Goal: Communication & Community: Answer question/provide support

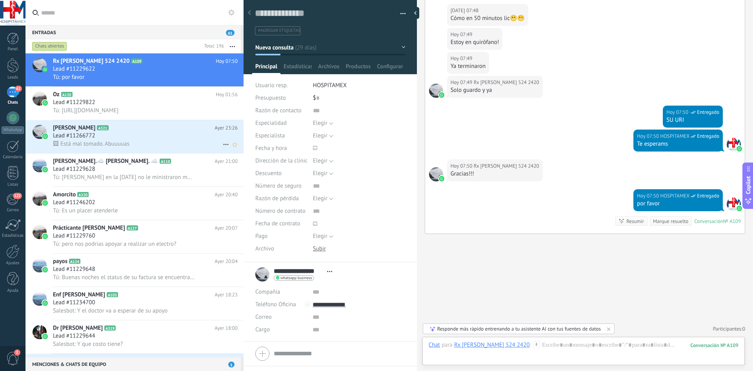
click at [108, 141] on span "🖼 Está mal tomado. Abuuuuas" at bounding box center [91, 143] width 76 height 7
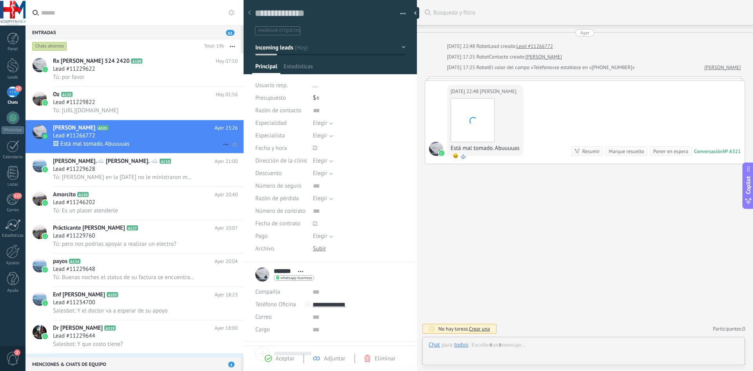
scroll to position [12, 0]
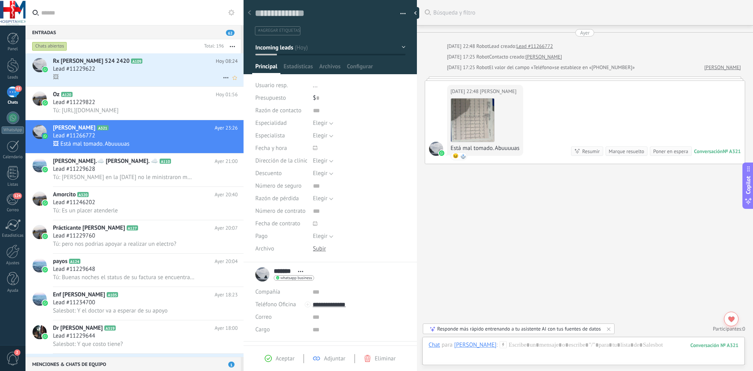
click at [137, 76] on div "🖼" at bounding box center [145, 77] width 185 height 8
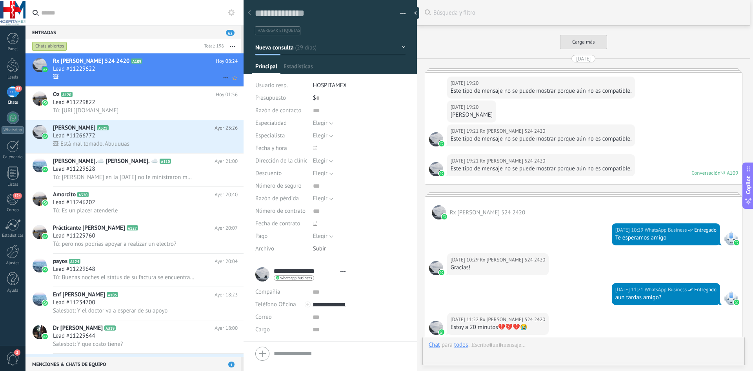
type textarea "**********"
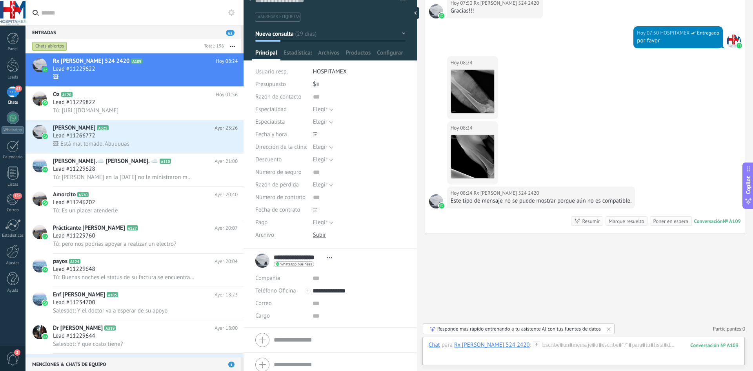
scroll to position [20, 0]
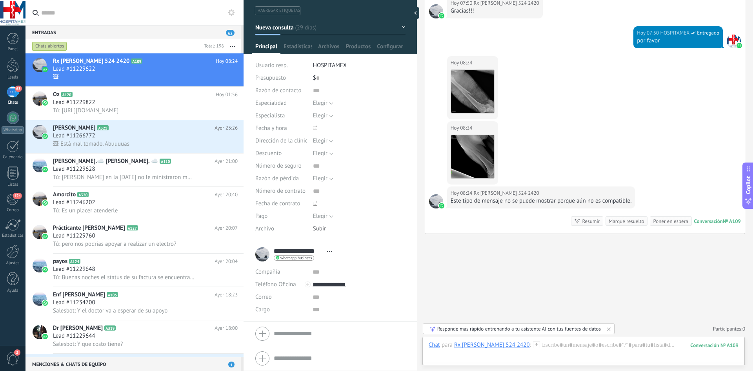
click at [490, 64] on div "[DATE] 08:24 Rx [PERSON_NAME] 524 2420" at bounding box center [473, 63] width 44 height 8
click at [469, 109] on button "Descargar" at bounding box center [472, 109] width 43 height 8
click at [478, 175] on button "Descargar" at bounding box center [472, 174] width 43 height 8
click at [112, 18] on input "text" at bounding box center [139, 12] width 196 height 25
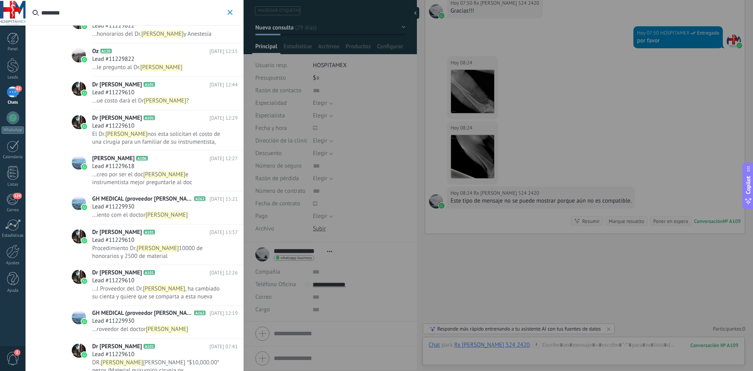
scroll to position [264, 0]
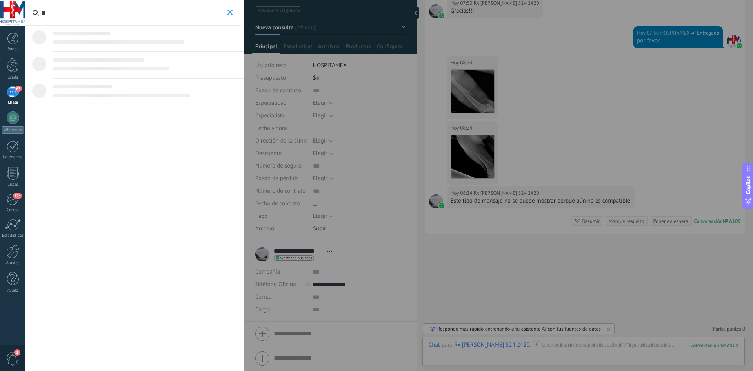
type input "*"
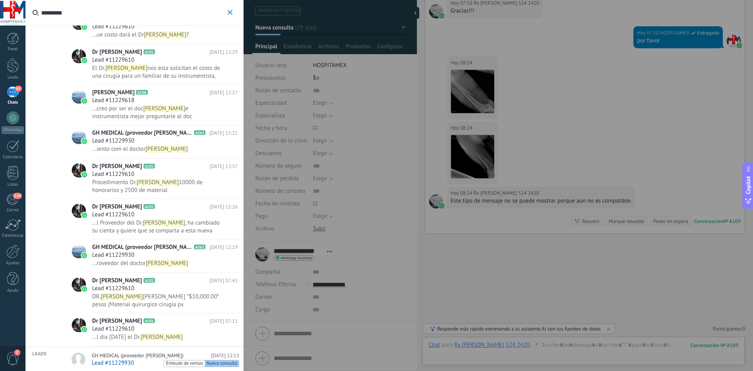
scroll to position [264, 0]
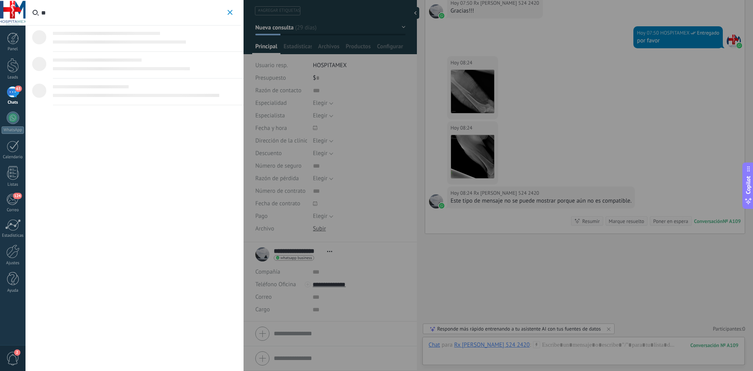
type input "*"
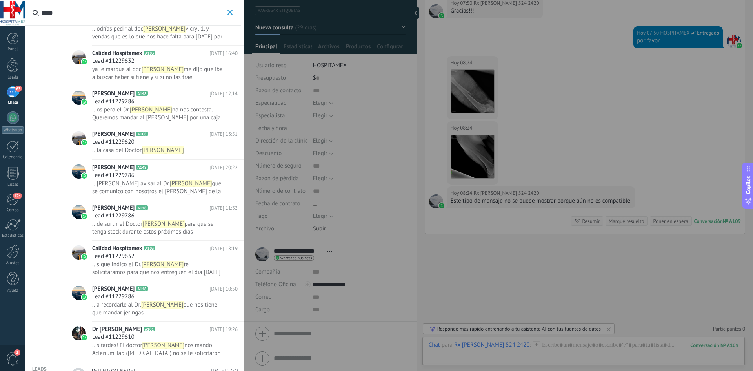
scroll to position [38, 0]
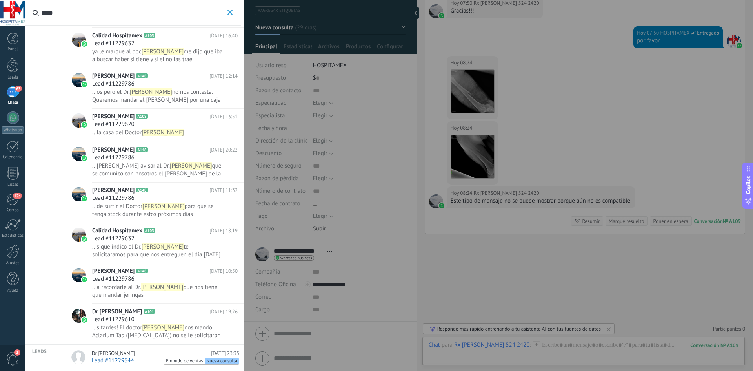
type input "*****"
click at [122, 349] on link "Dr [PERSON_NAME] [DATE] 23:35 Lead #11229644 Embudo de ventas Nueva consulta" at bounding box center [154, 357] width 179 height 26
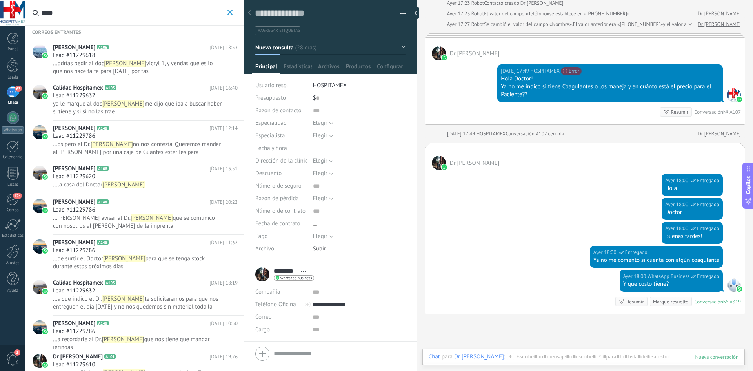
scroll to position [2556, 0]
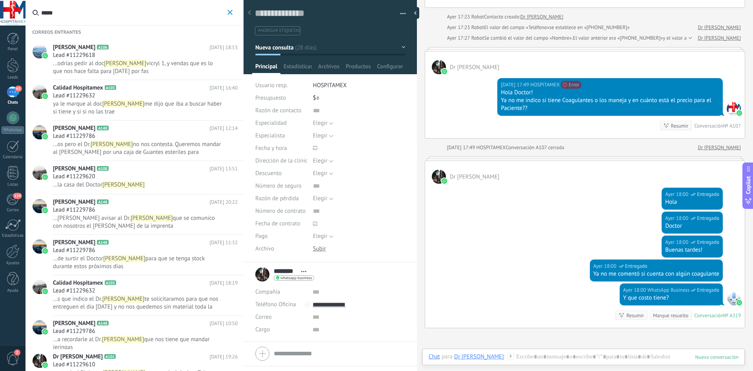
click at [567, 235] on div "[DATE] 18:00 WhatsApp Business Entregado Buenas tardes!" at bounding box center [585, 247] width 320 height 24
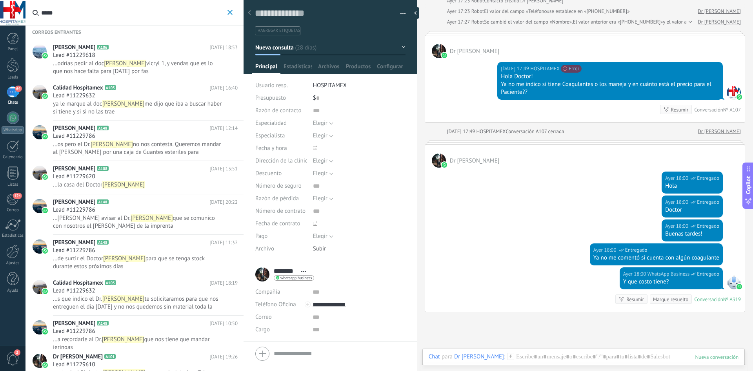
scroll to position [2634, 0]
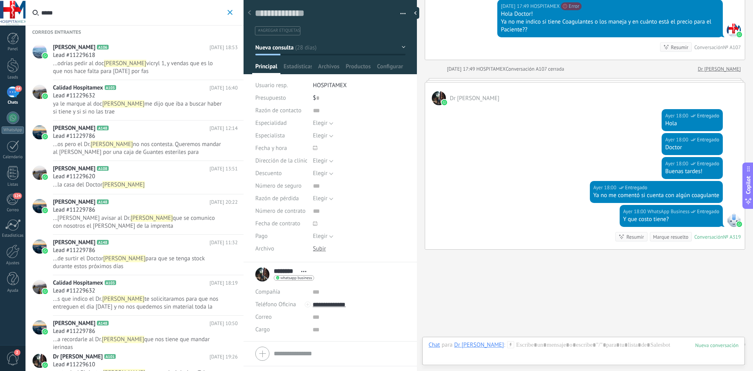
click at [151, 102] on span "me dijo que iba a buscar haber si tiene y si si no las trae" at bounding box center [137, 107] width 169 height 15
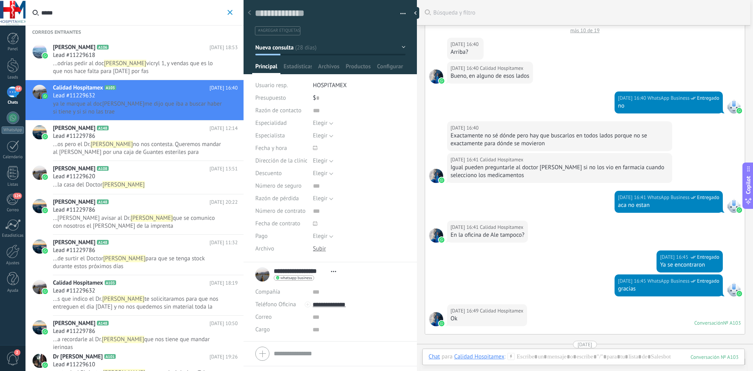
scroll to position [1717, 0]
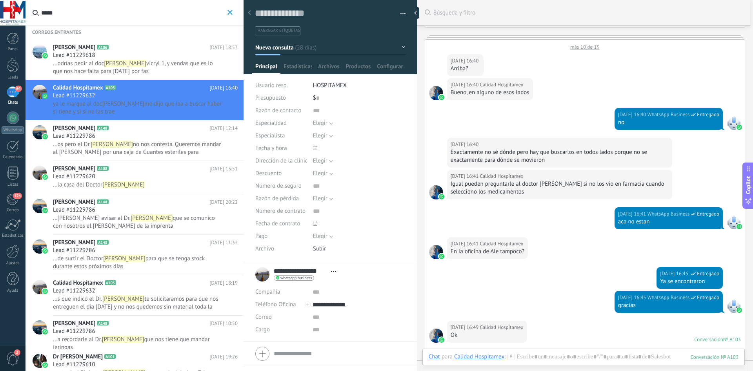
click at [231, 14] on icon "button" at bounding box center [229, 12] width 5 height 5
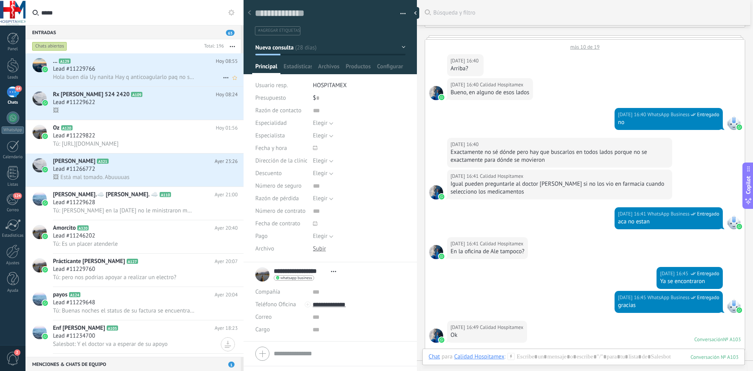
click at [118, 55] on div "... A129 [DATE] 08:55 Lead #11229766 Hola buen día Uy nanita Hay q anticoagular…" at bounding box center [148, 69] width 191 height 33
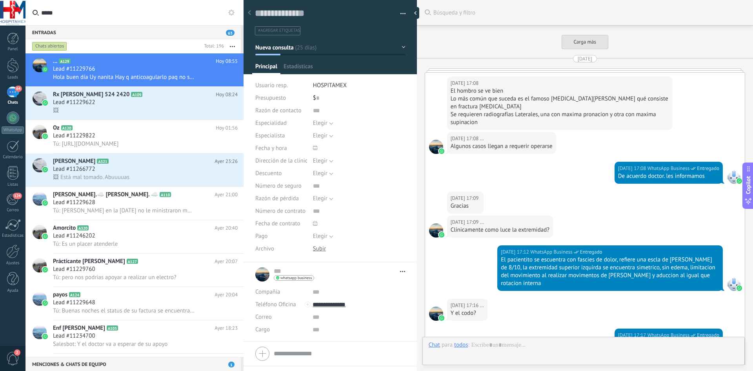
type textarea "**********"
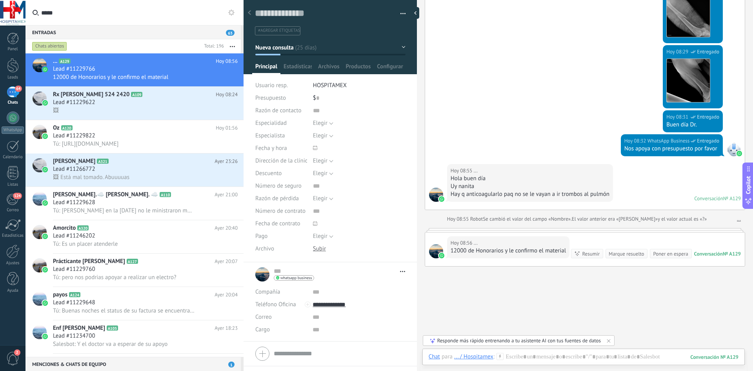
scroll to position [1296, 0]
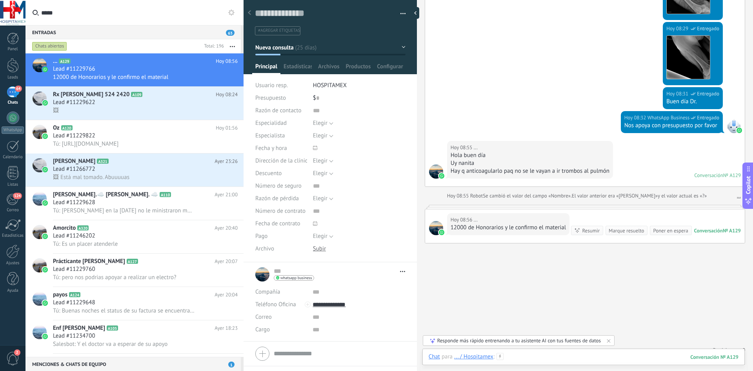
click at [528, 359] on div at bounding box center [584, 365] width 310 height 24
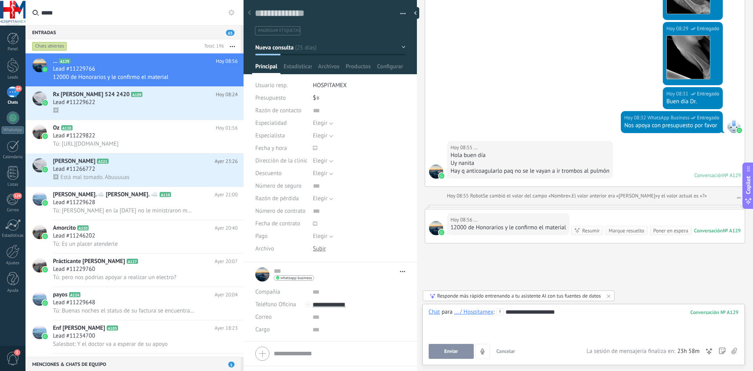
click at [455, 351] on span "Enviar" at bounding box center [451, 350] width 14 height 5
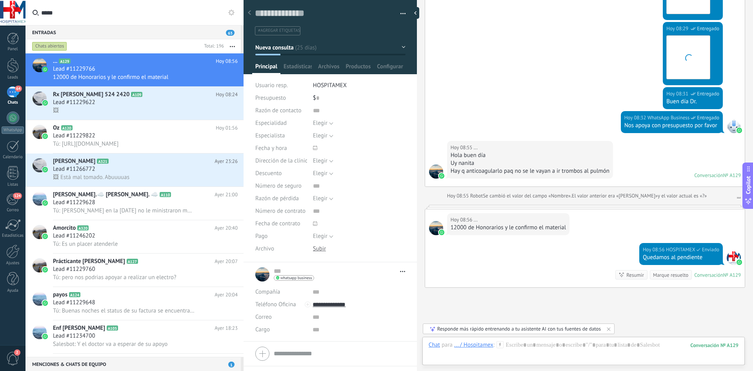
scroll to position [1350, 0]
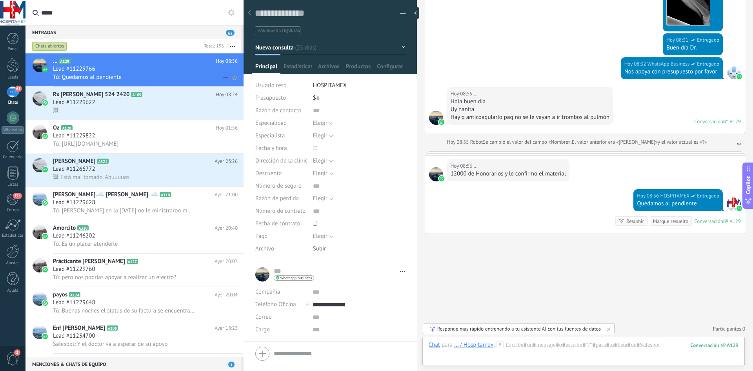
click at [66, 69] on span "Lead #11229766" at bounding box center [74, 69] width 42 height 8
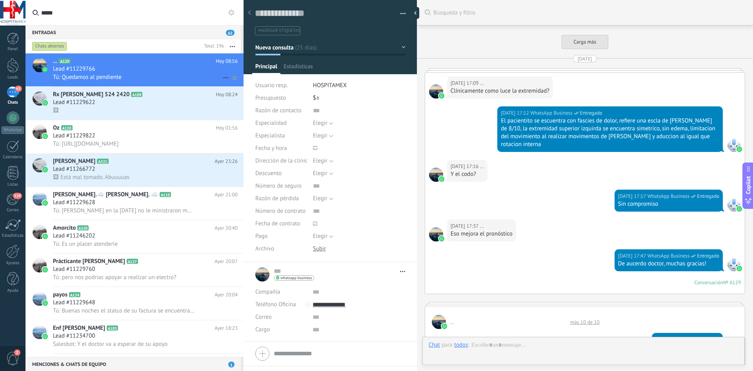
type textarea "**********"
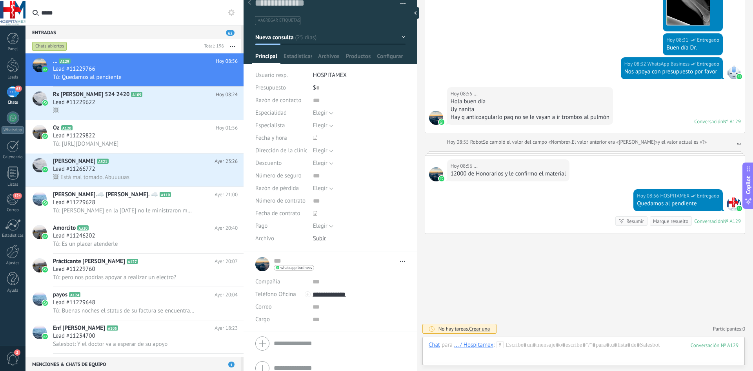
scroll to position [20, 0]
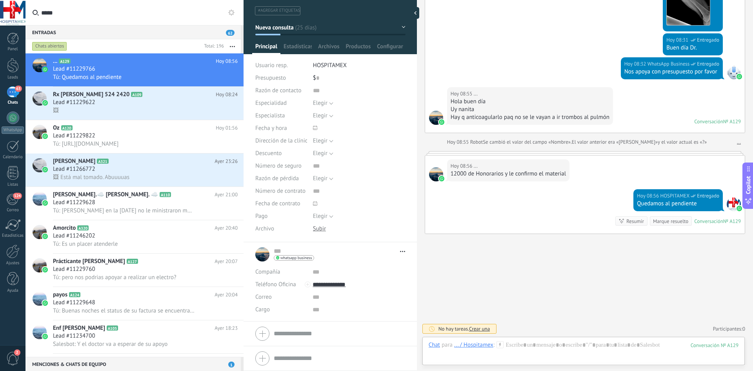
click at [396, 251] on span "Abrir detalle Copie el nombre Desatar Contacto principal" at bounding box center [400, 251] width 9 height 6
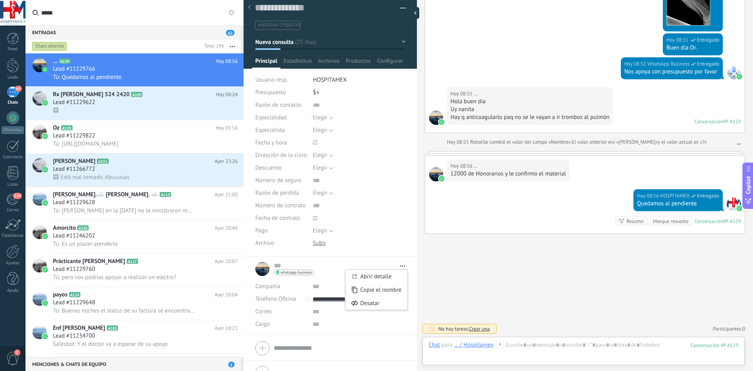
scroll to position [0, 0]
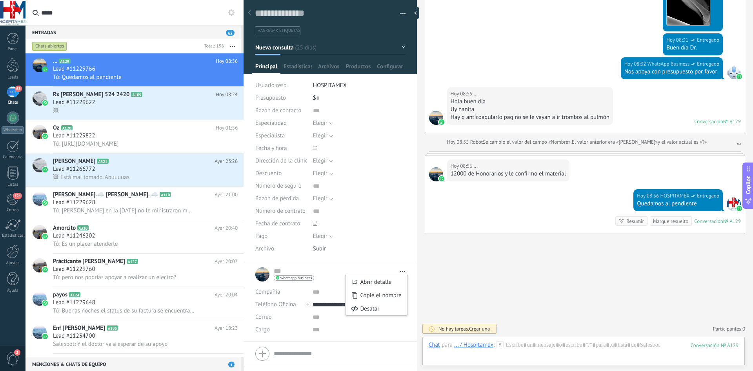
click at [273, 29] on span "#agregar etiquetas" at bounding box center [279, 30] width 42 height 5
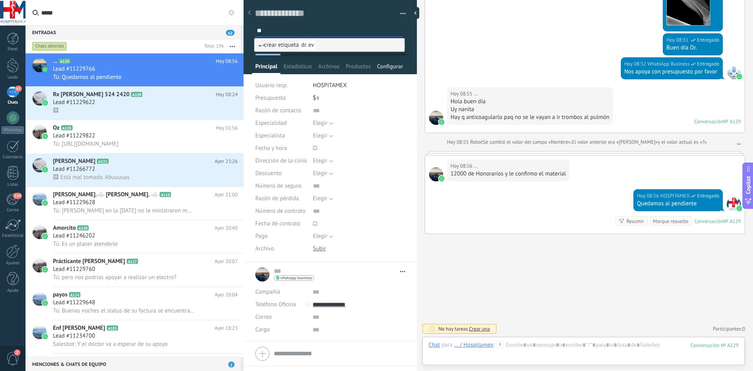
type input "*"
type input "**********"
click at [392, 131] on div "Elegir [PERSON_NAME] [PERSON_NAME] [PERSON_NAME] Den [PERSON_NAME] [GEOGRAPHIC_…" at bounding box center [359, 135] width 93 height 13
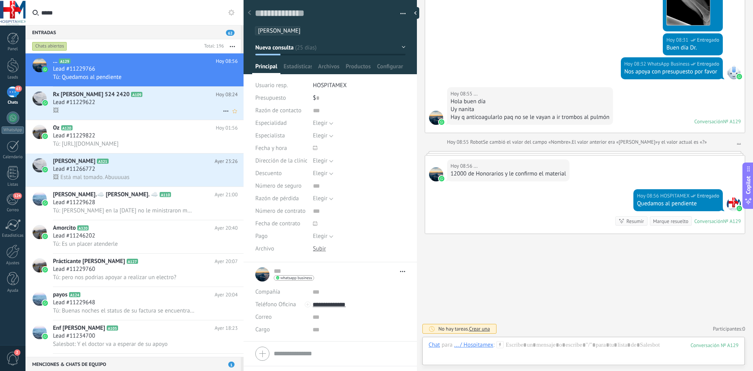
click at [108, 104] on div "Lead #11229622" at bounding box center [145, 102] width 185 height 8
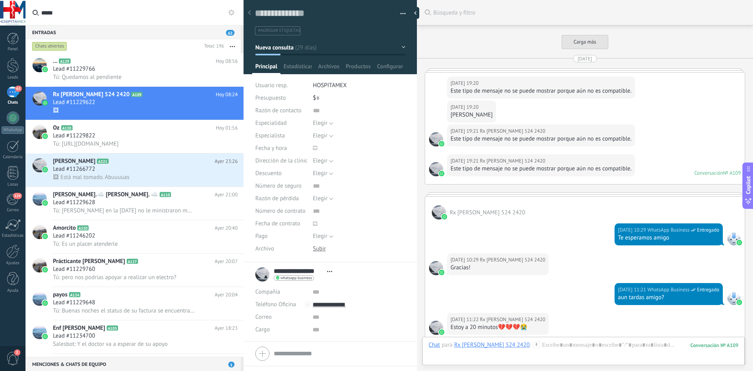
scroll to position [1721, 0]
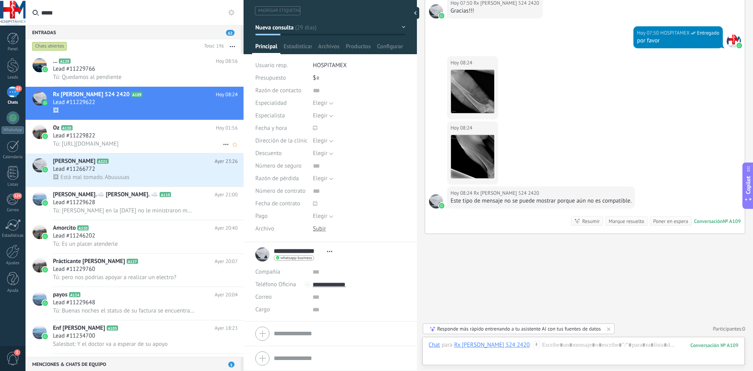
click at [116, 142] on span "Tú: [URL][DOMAIN_NAME]" at bounding box center [85, 143] width 65 height 7
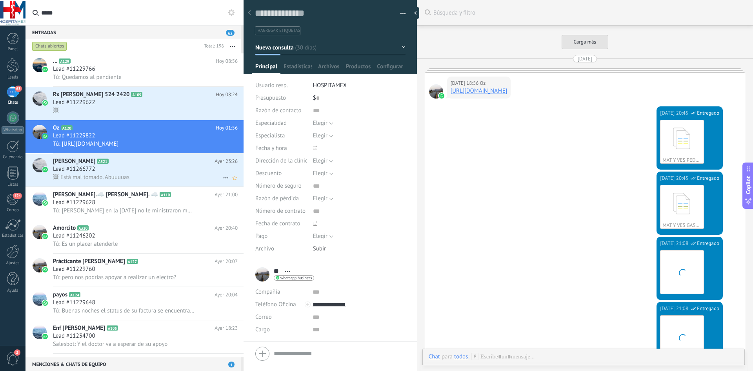
scroll to position [12, 0]
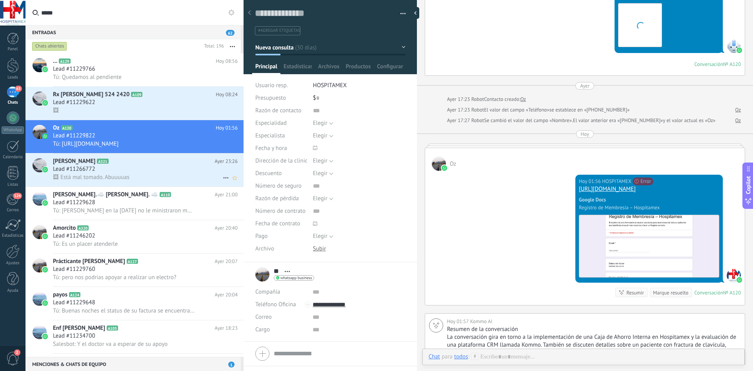
click at [145, 179] on div "🖼 Está mal tomado. Abuuuuas" at bounding box center [145, 177] width 185 height 8
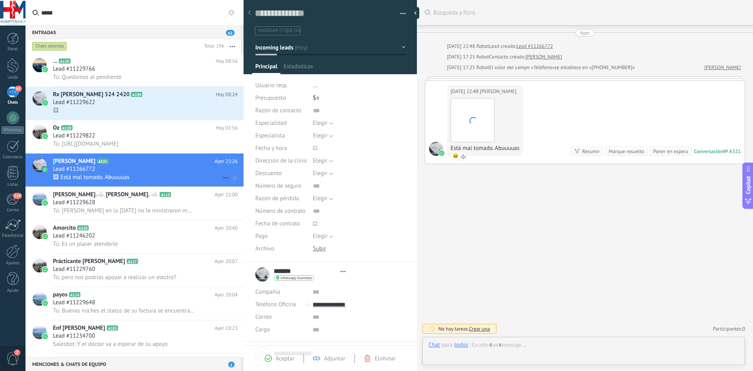
scroll to position [12, 0]
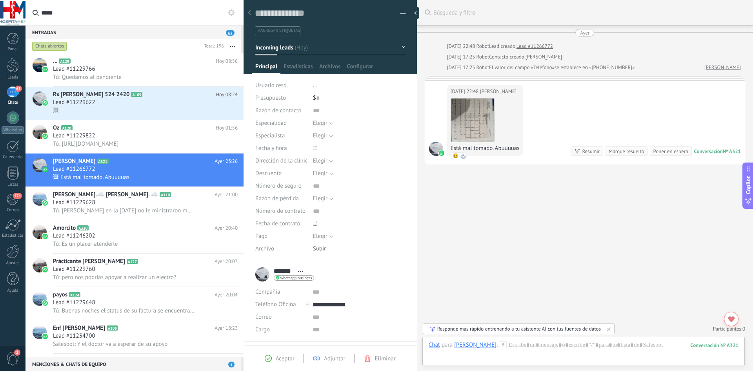
click at [271, 354] on div "Aceptar Adjuntar Eliminar" at bounding box center [330, 358] width 149 height 9
click at [268, 360] on icon at bounding box center [268, 358] width 7 height 7
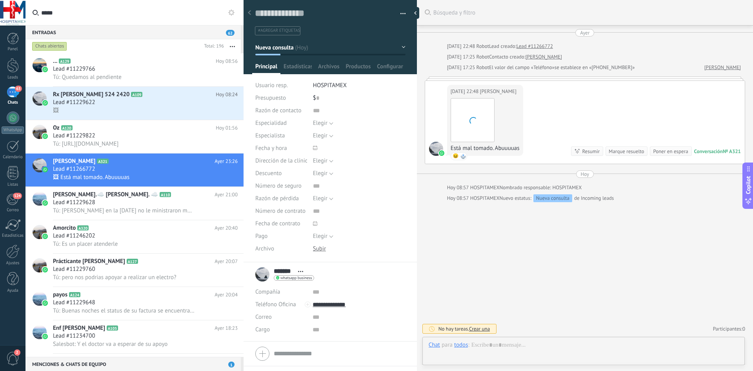
scroll to position [12, 0]
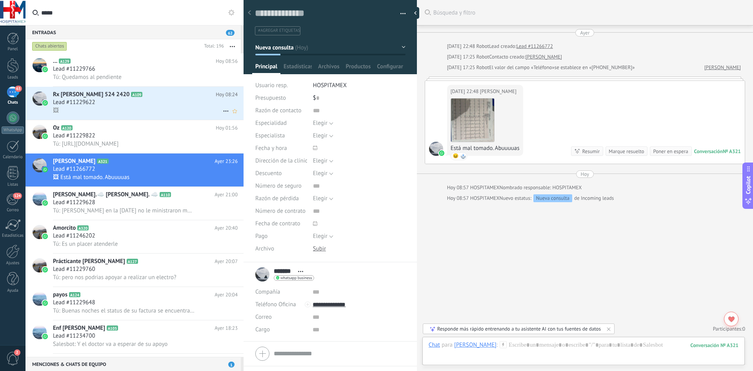
click at [158, 112] on div "🖼" at bounding box center [145, 110] width 185 height 8
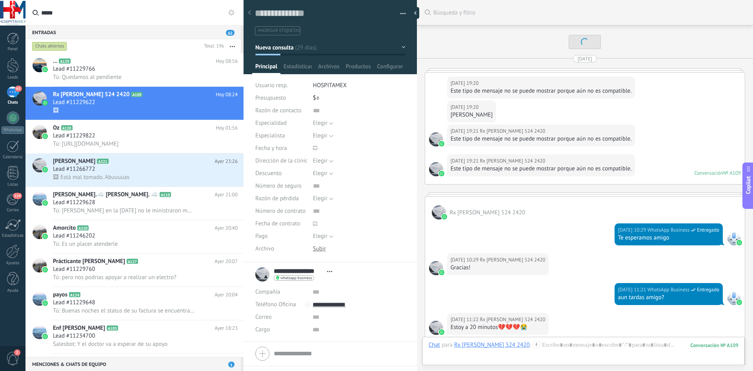
scroll to position [1721, 0]
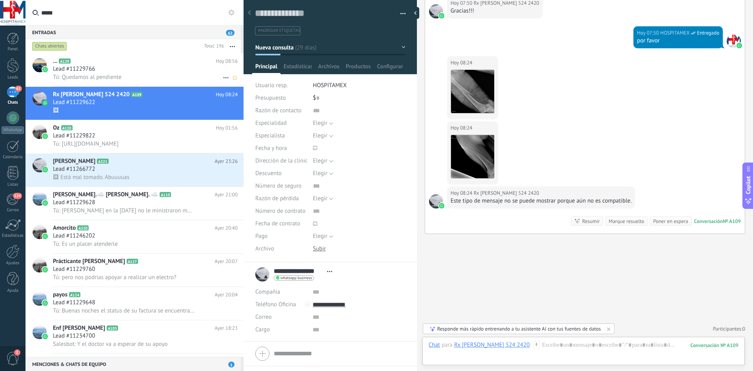
click at [114, 76] on span "Tú: Quedamos al pendiente" at bounding box center [87, 76] width 69 height 7
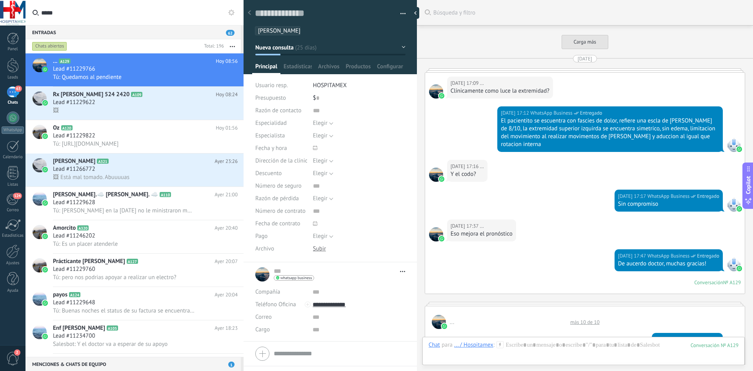
scroll to position [1224, 0]
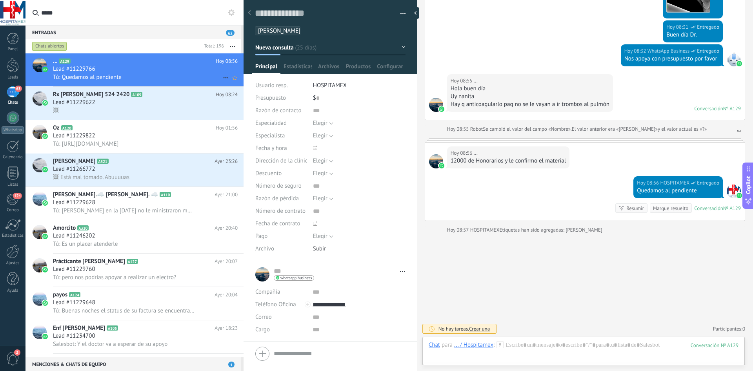
click at [55, 64] on span "..." at bounding box center [55, 61] width 4 height 8
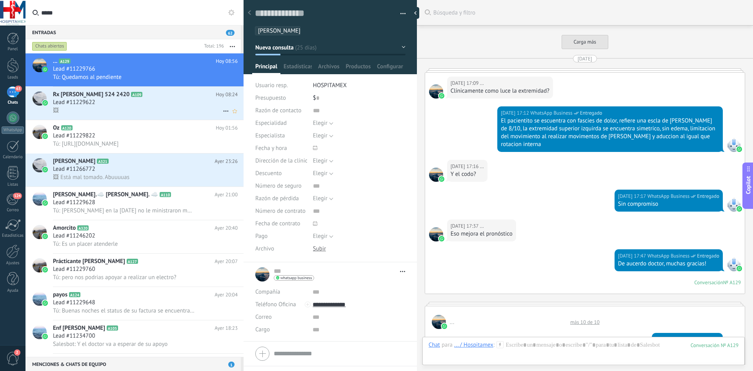
scroll to position [1224, 0]
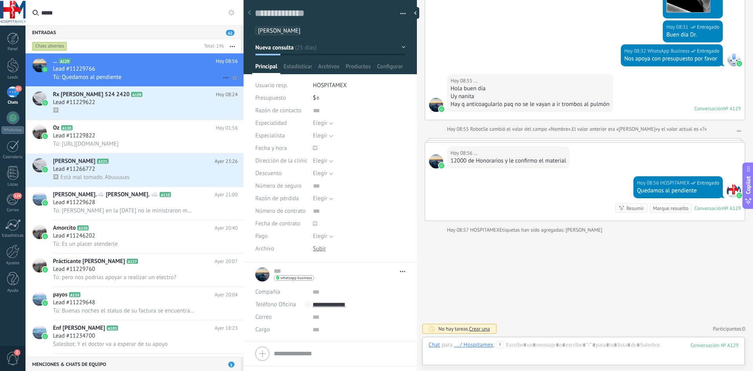
click at [223, 76] on icon at bounding box center [225, 77] width 9 height 9
click at [202, 75] on div at bounding box center [376, 185] width 753 height 371
click at [233, 78] on use at bounding box center [235, 78] width 4 height 4
click at [231, 78] on icon at bounding box center [235, 77] width 8 height 9
click at [418, 16] on div at bounding box center [417, 13] width 12 height 12
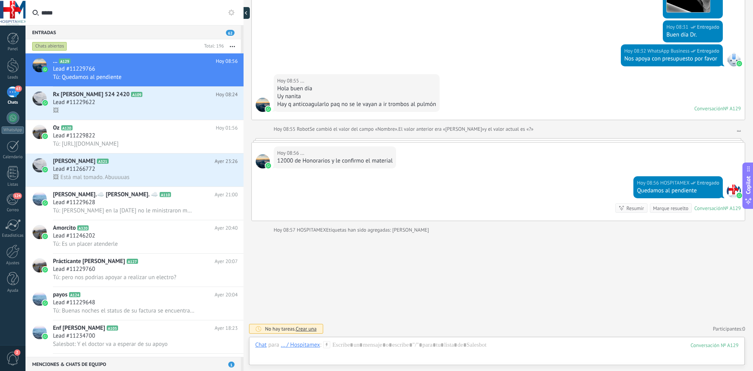
scroll to position [1208, 0]
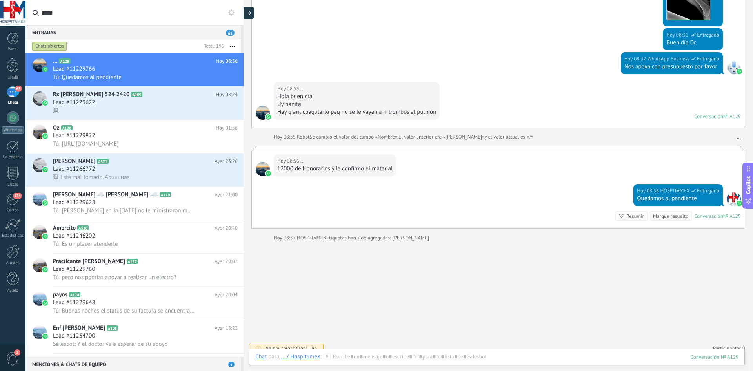
click at [249, 13] on icon at bounding box center [250, 13] width 2 height 4
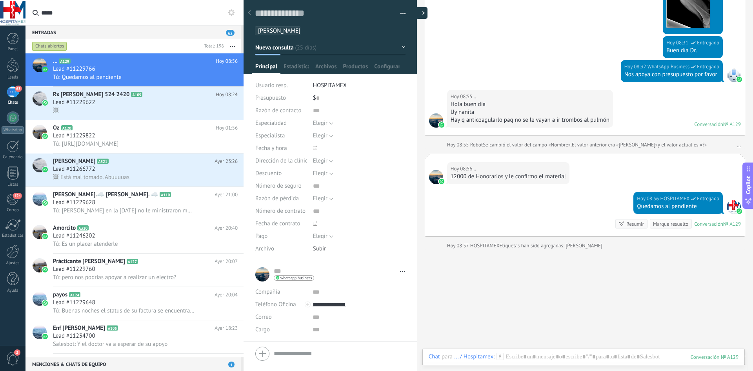
type textarea "**********"
click at [296, 69] on span "Estadísticas" at bounding box center [298, 68] width 28 height 11
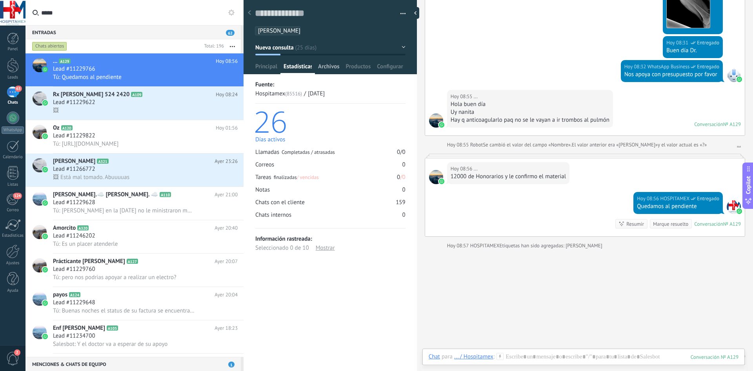
click at [329, 69] on span "Archivos" at bounding box center [328, 68] width 21 height 11
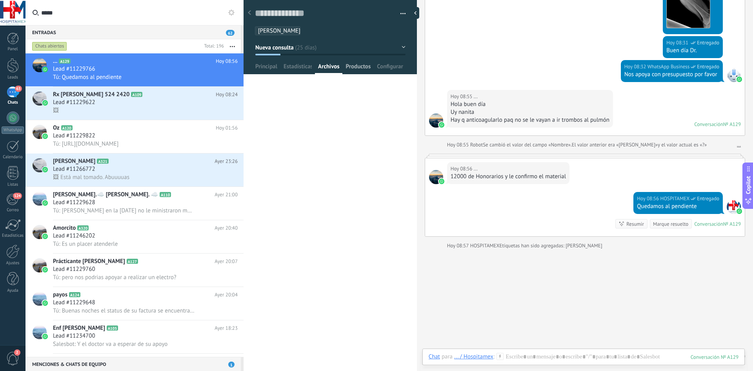
click at [352, 67] on span "Productos" at bounding box center [358, 68] width 25 height 11
click at [394, 71] on span "Configurar" at bounding box center [390, 68] width 26 height 11
click at [395, 66] on span "Configurar" at bounding box center [390, 68] width 26 height 11
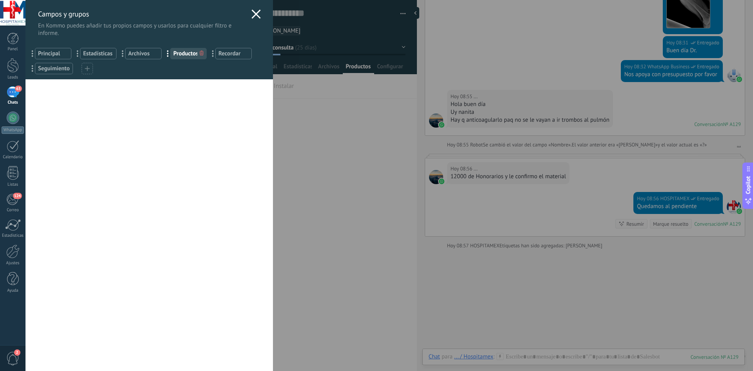
click at [256, 11] on use at bounding box center [255, 13] width 9 height 9
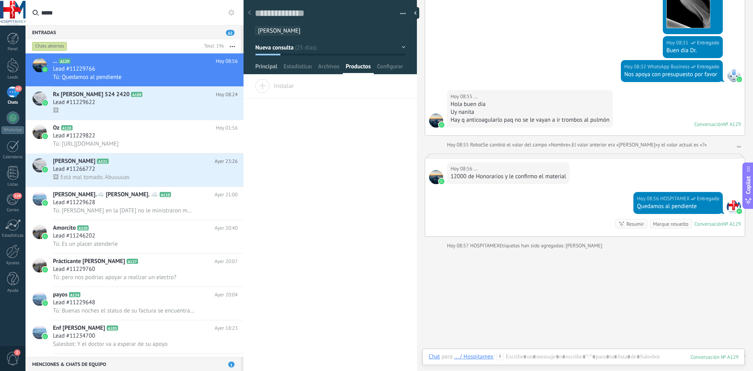
click at [273, 66] on span "Principal" at bounding box center [266, 68] width 22 height 11
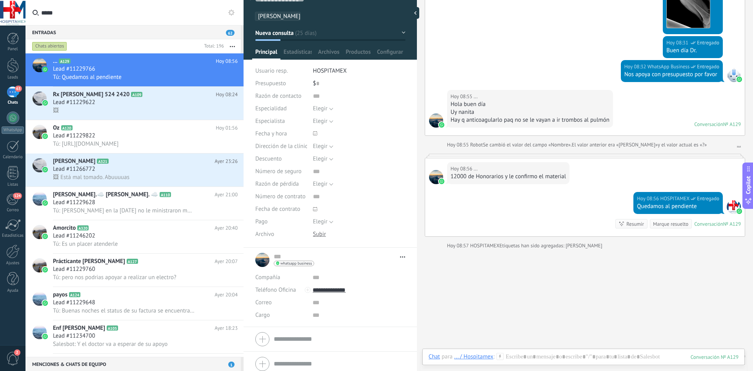
scroll to position [20, 0]
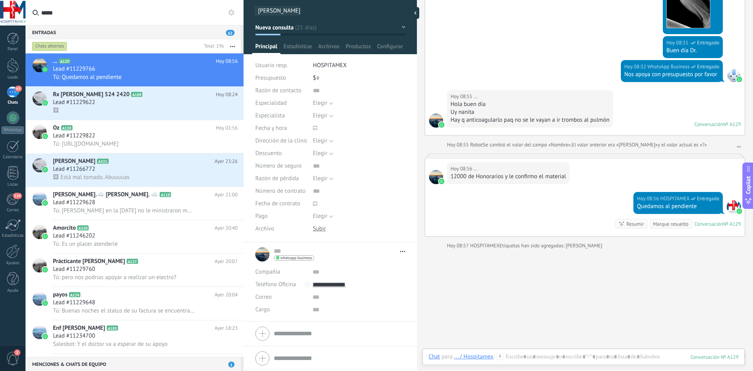
click at [400, 253] on span "Abrir detalle Copie el nombre Desatar Contacto principal" at bounding box center [400, 251] width 9 height 6
click at [380, 277] on span "Copie el nombre" at bounding box center [380, 274] width 41 height 7
click at [266, 333] on div at bounding box center [330, 334] width 150 height 20
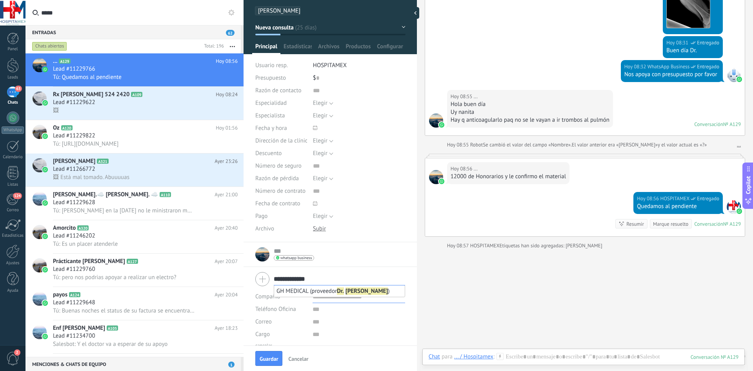
click at [380, 301] on input "text" at bounding box center [359, 296] width 92 height 13
type input "**********"
click at [264, 364] on button "Guardar" at bounding box center [268, 358] width 27 height 15
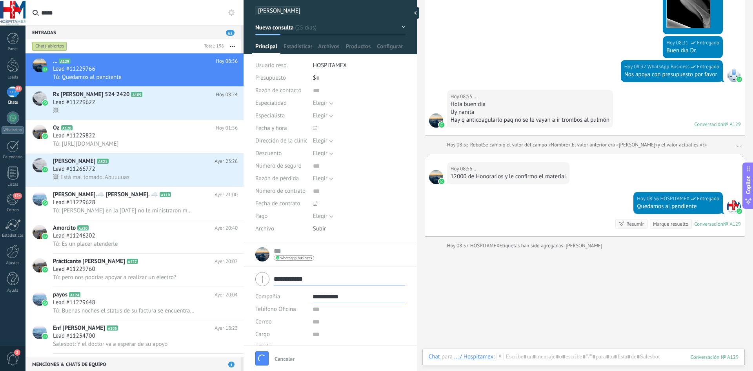
scroll to position [8, 0]
type textarea "***"
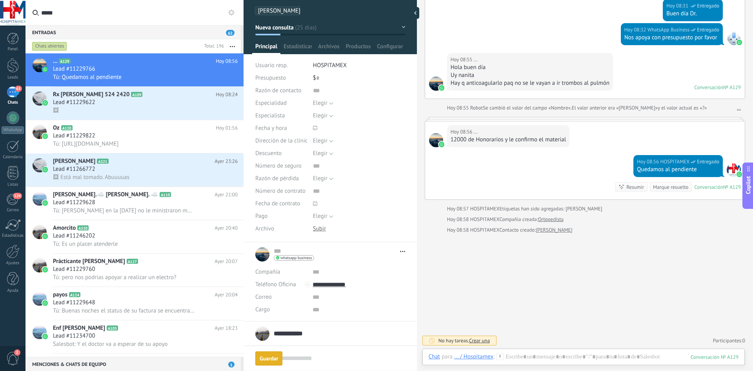
scroll to position [2634, 0]
click at [159, 107] on div "🖼" at bounding box center [145, 110] width 185 height 8
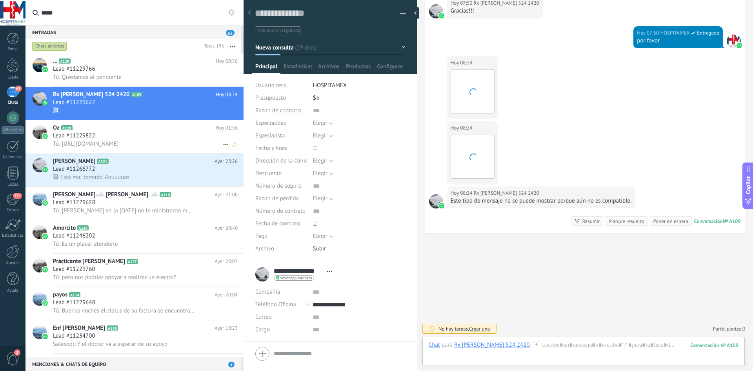
scroll to position [12, 0]
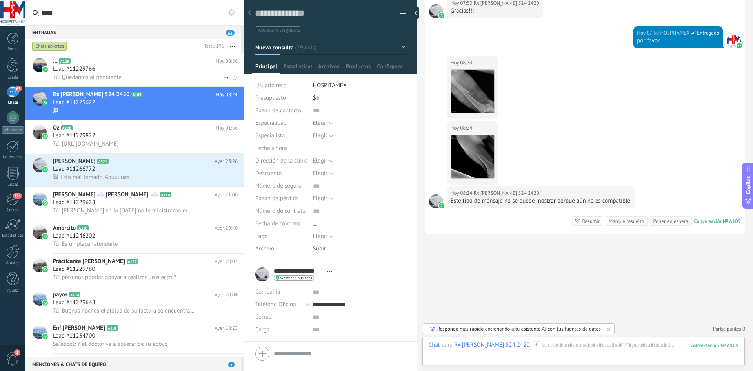
click at [49, 68] on div at bounding box center [38, 69] width 27 height 33
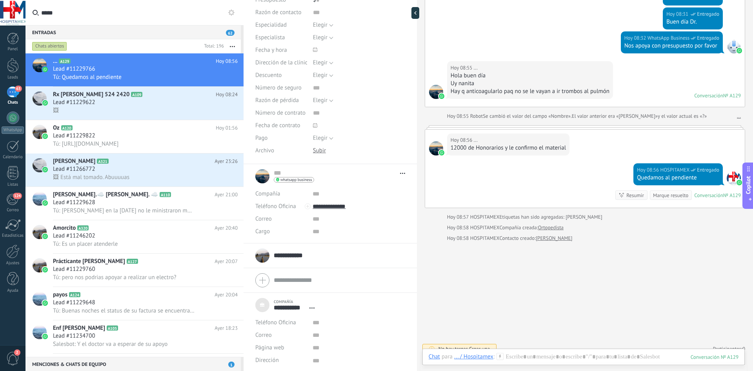
scroll to position [99, 0]
click at [286, 180] on span "whatsapp business" at bounding box center [295, 179] width 31 height 4
click at [398, 169] on div at bounding box center [376, 185] width 753 height 371
click at [401, 171] on span "Abrir detalle Copie el nombre Desatar Contacto principal" at bounding box center [400, 172] width 9 height 6
click at [375, 198] on span "Copie el nombre" at bounding box center [380, 196] width 41 height 7
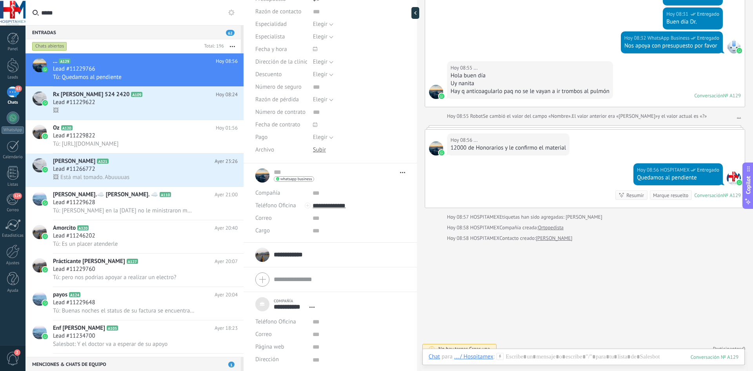
scroll to position [0, 0]
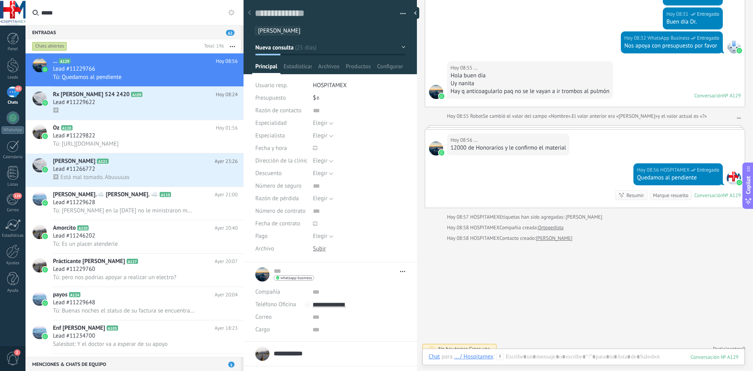
click at [403, 15] on span "button" at bounding box center [402, 15] width 5 height 2
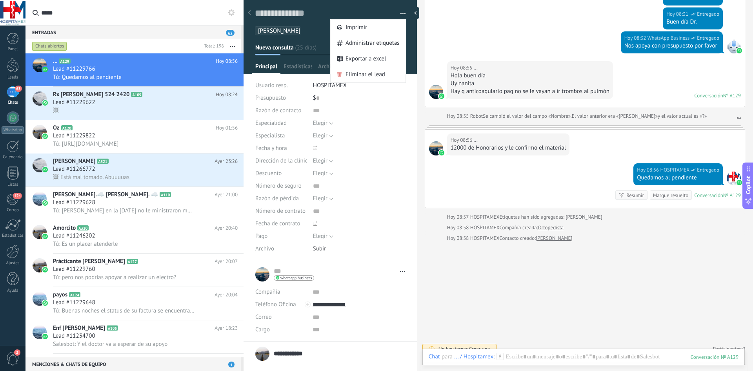
click at [247, 13] on div at bounding box center [249, 12] width 11 height 15
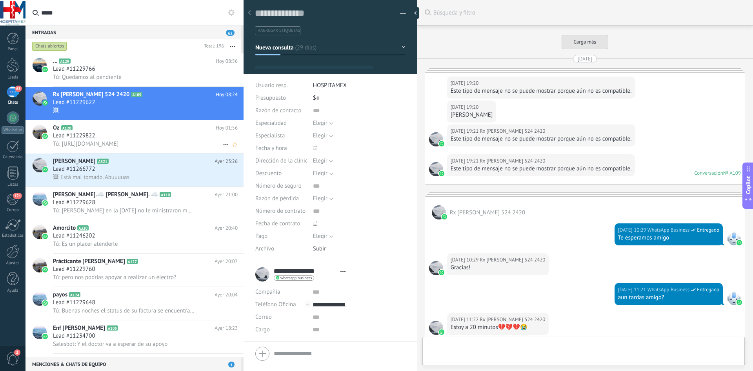
type textarea "**********"
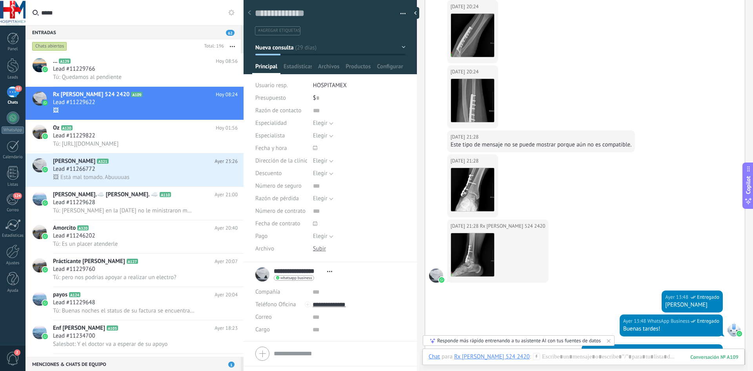
scroll to position [2012, 0]
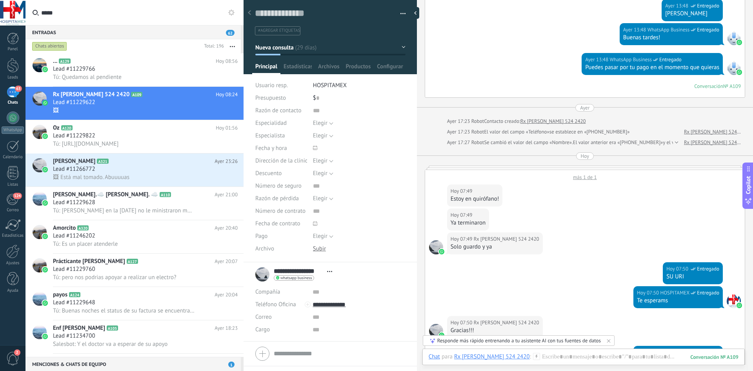
click at [82, 14] on input "*****" at bounding box center [139, 12] width 196 height 25
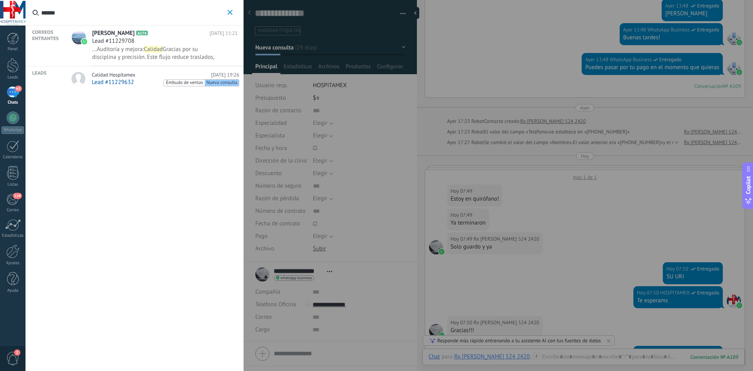
type input "******"
click at [123, 83] on span "Lead #11229632" at bounding box center [113, 81] width 42 height 7
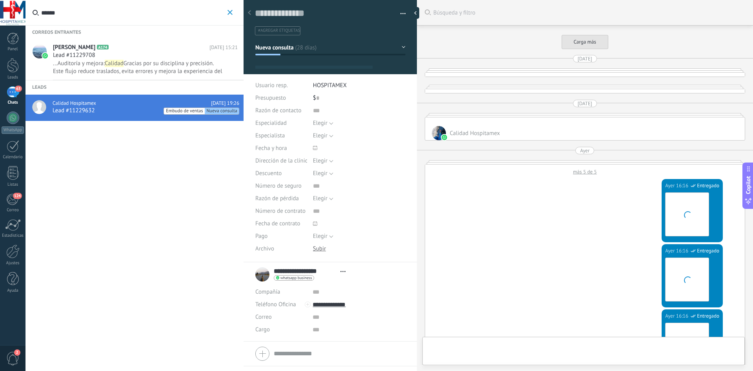
type textarea "**********"
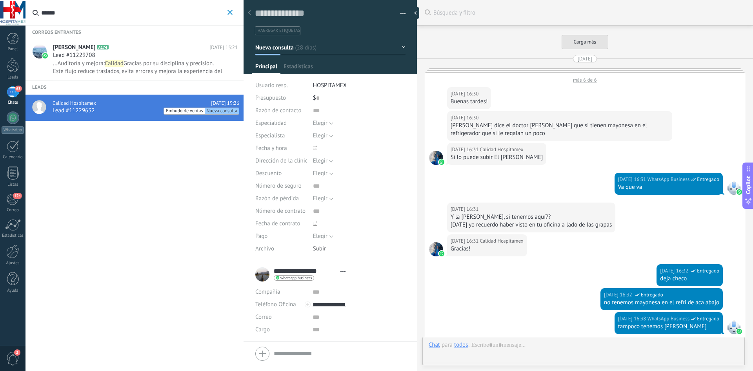
scroll to position [12, 0]
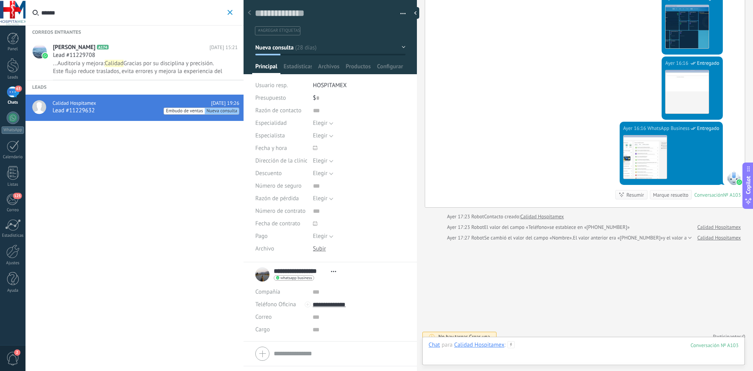
click at [533, 350] on div at bounding box center [584, 353] width 310 height 24
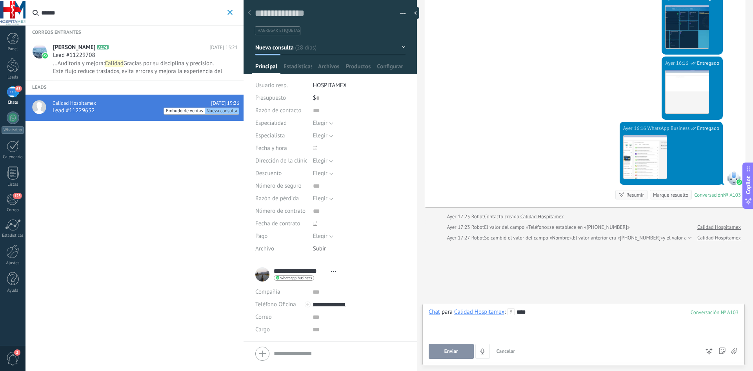
click at [458, 351] on button "Enviar" at bounding box center [451, 351] width 45 height 15
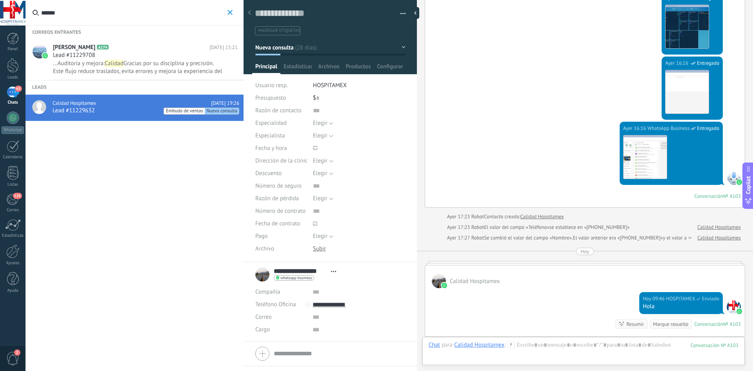
scroll to position [1523, 0]
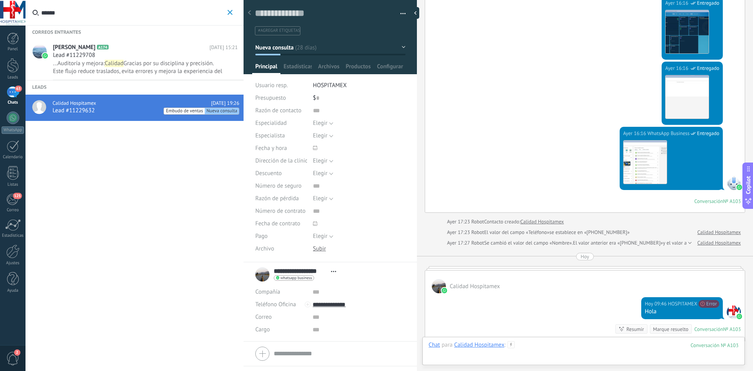
click at [528, 348] on div at bounding box center [584, 353] width 310 height 24
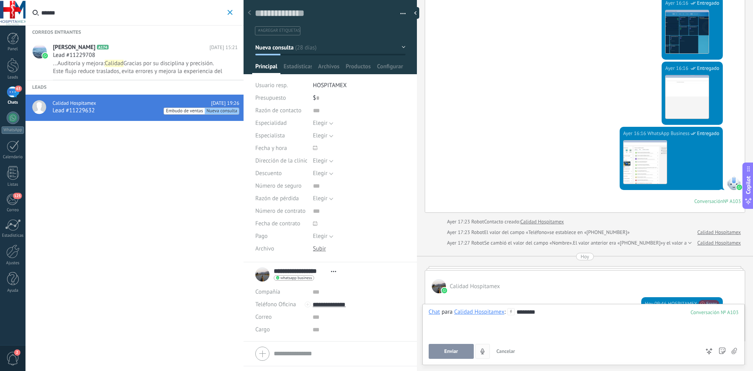
click at [460, 351] on button "Enviar" at bounding box center [451, 351] width 45 height 15
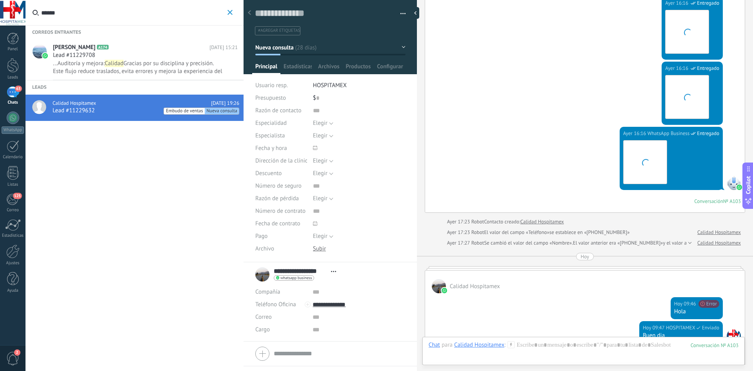
scroll to position [1647, 0]
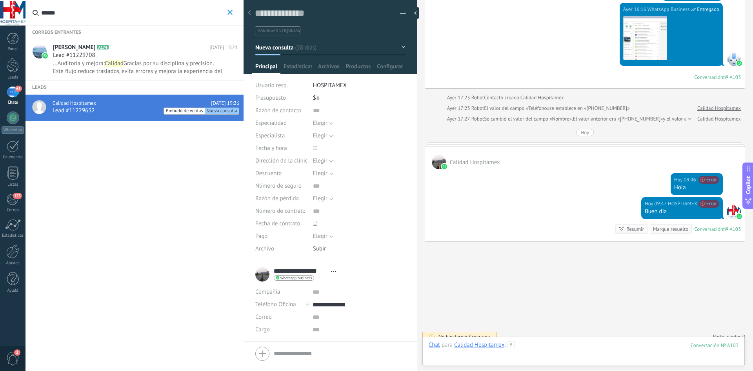
click at [529, 347] on div at bounding box center [584, 353] width 310 height 24
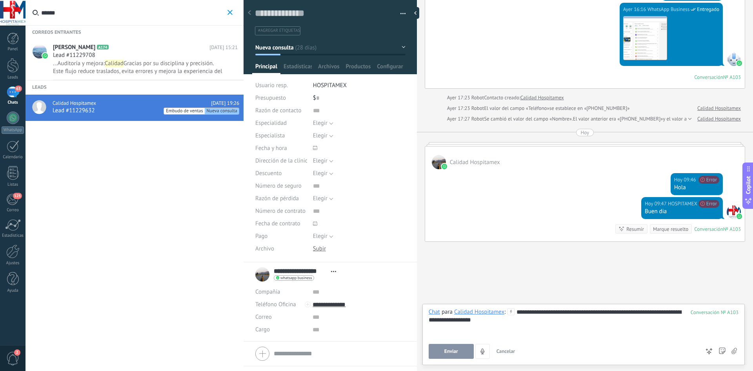
click at [454, 353] on span "Enviar" at bounding box center [451, 350] width 14 height 5
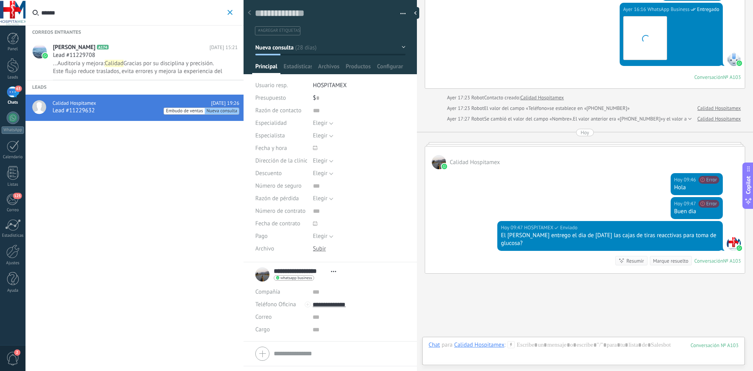
scroll to position [1671, 0]
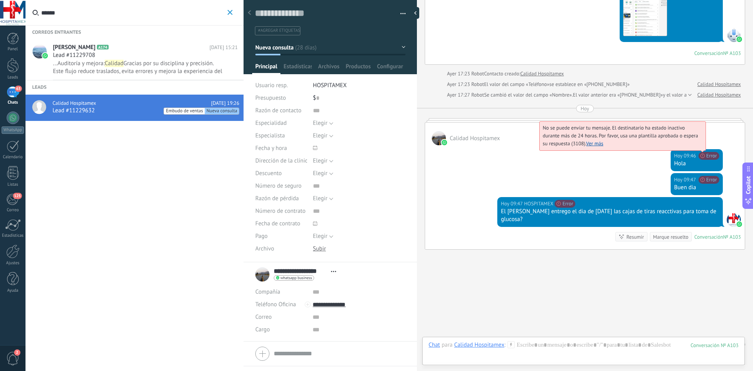
click at [698, 147] on span "No se puede enviar tu mensaje. El destinatario ha estado inactivo durante más d…" at bounding box center [620, 135] width 155 height 22
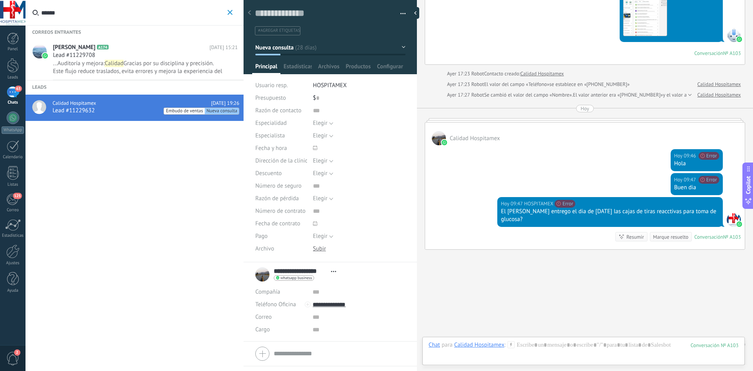
click at [676, 160] on div "Hola" at bounding box center [696, 164] width 45 height 8
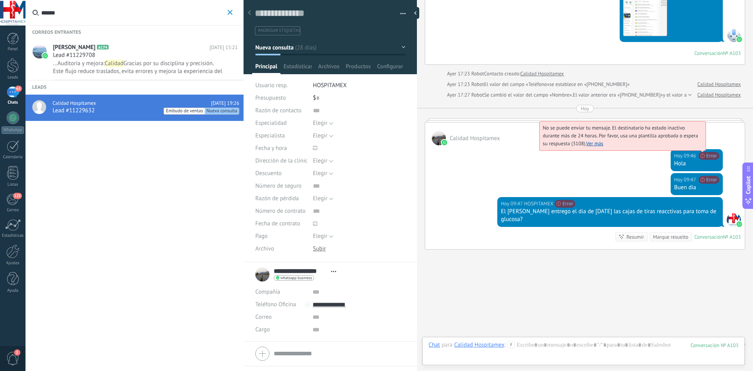
click at [700, 146] on div "No se puede enviar tu mensaje. El destinatario ha estado inactivo durante más d…" at bounding box center [622, 135] width 167 height 29
click at [698, 147] on span "No se puede enviar tu mensaje. El destinatario ha estado inactivo durante más d…" at bounding box center [620, 135] width 155 height 22
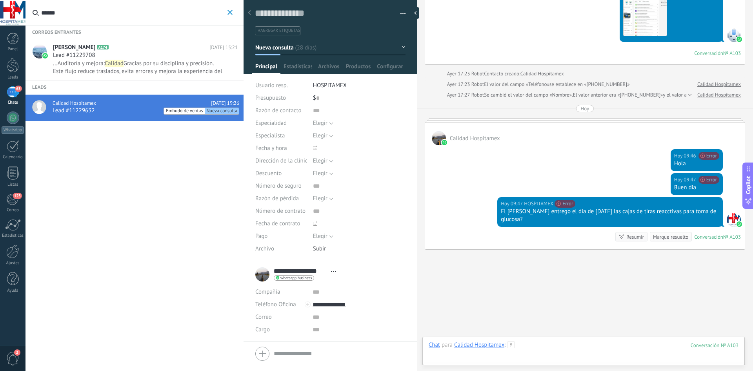
click at [529, 344] on div at bounding box center [584, 353] width 310 height 24
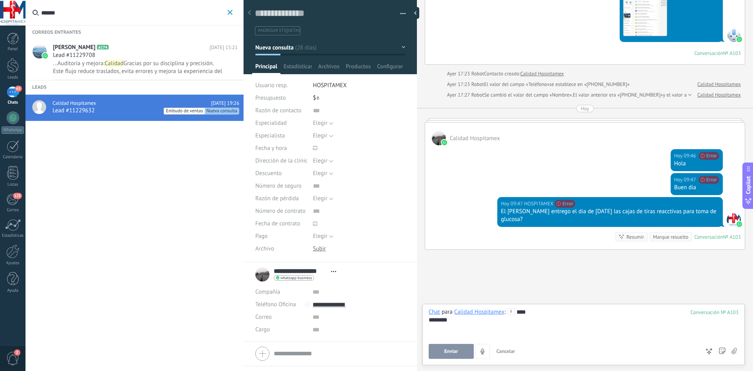
click at [460, 349] on button "Enviar" at bounding box center [451, 351] width 45 height 15
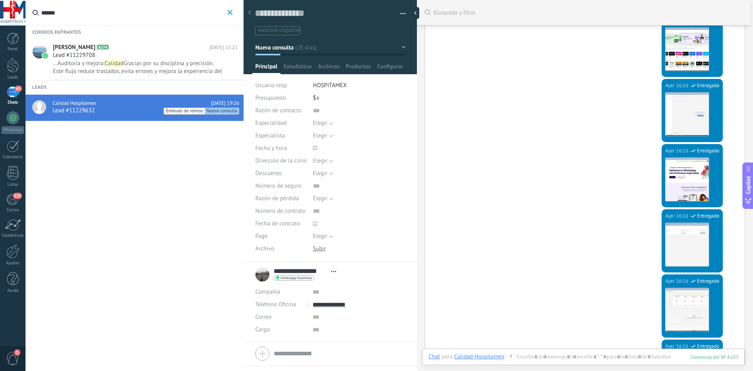
scroll to position [1114, 0]
click at [168, 72] on span "Gracias por su disciplina y precisión. Este flujo reduce traslados, evita error…" at bounding box center [137, 71] width 169 height 23
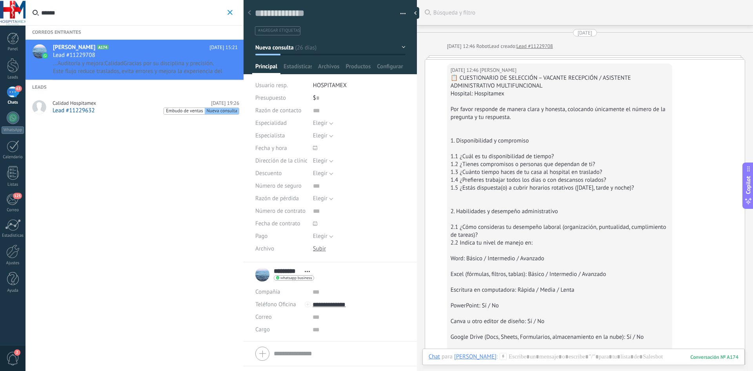
scroll to position [3337, 0]
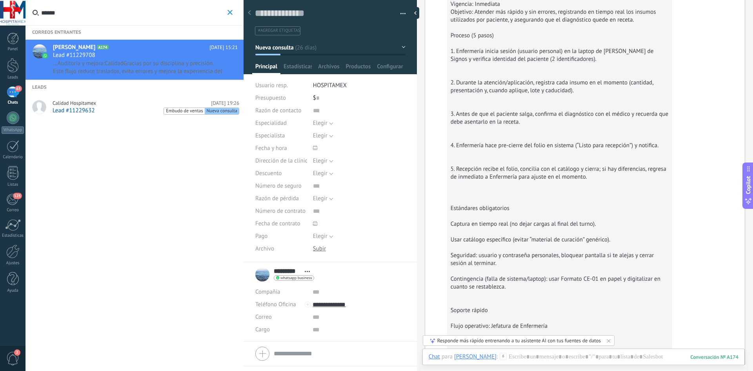
click at [123, 106] on div "Calidad Hospitamex [DATE] 19:26 Lead #11229632 Embudo de ventas Nueva consulta" at bounding box center [146, 107] width 187 height 15
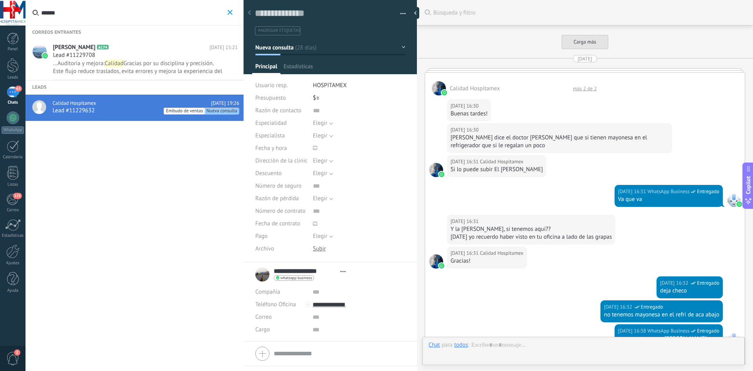
type textarea "**********"
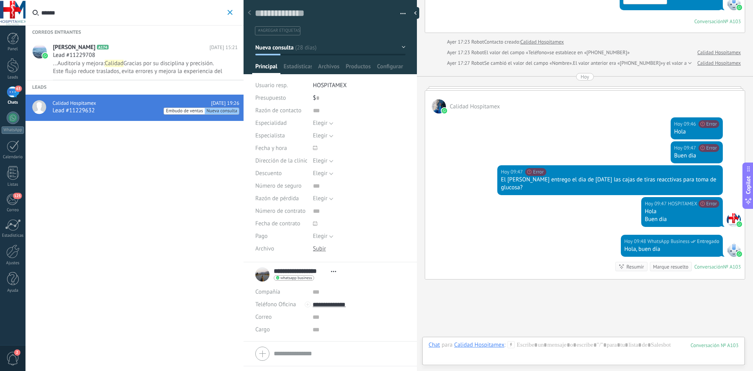
scroll to position [1750, 0]
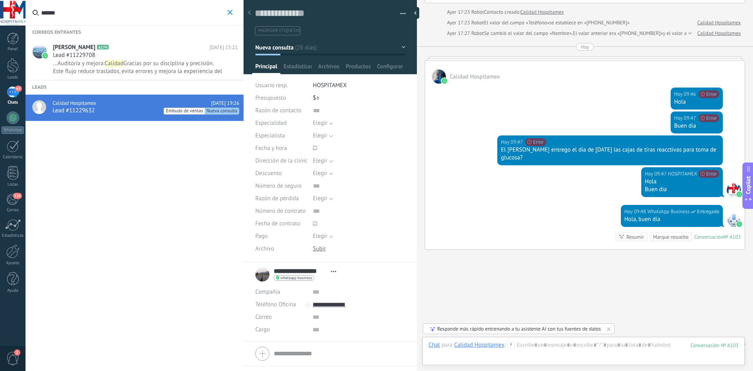
click at [80, 13] on input "******" at bounding box center [133, 12] width 184 height 25
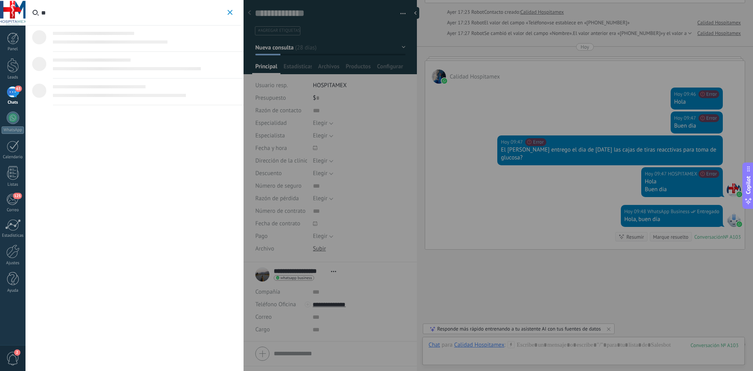
type input "*"
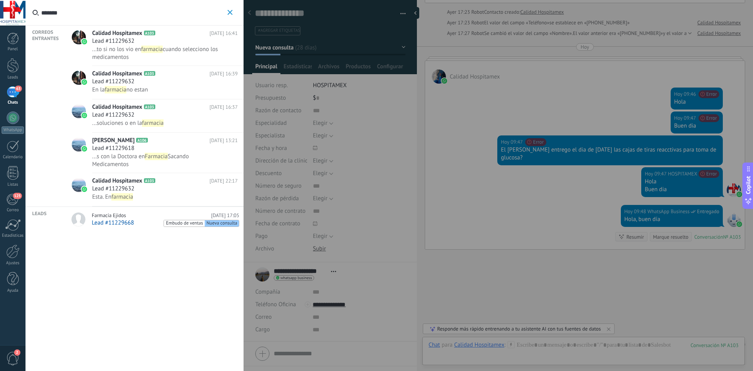
type input "*******"
click at [96, 226] on div "Lead #11229668 Embudo de ventas Nueva consulta" at bounding box center [165, 223] width 147 height 8
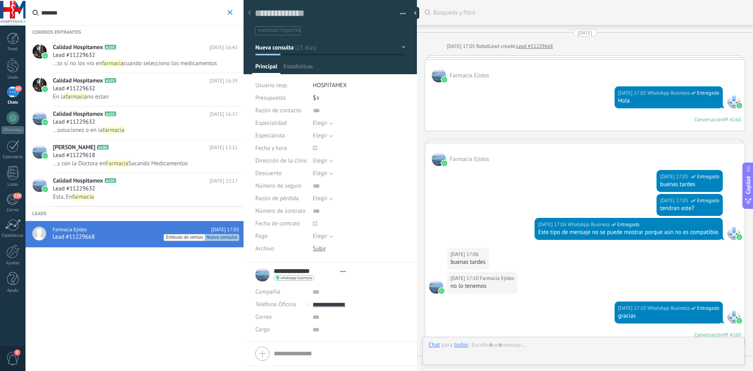
type textarea "**********"
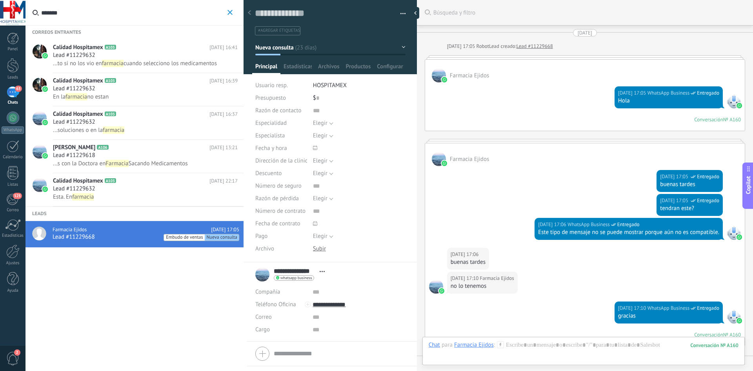
scroll to position [1048, 0]
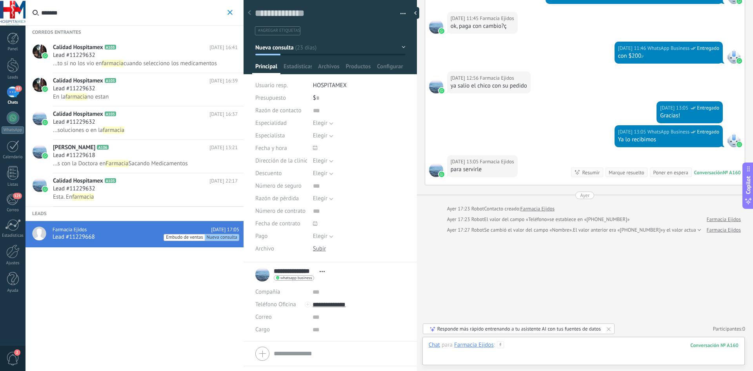
click at [508, 342] on div at bounding box center [584, 353] width 310 height 24
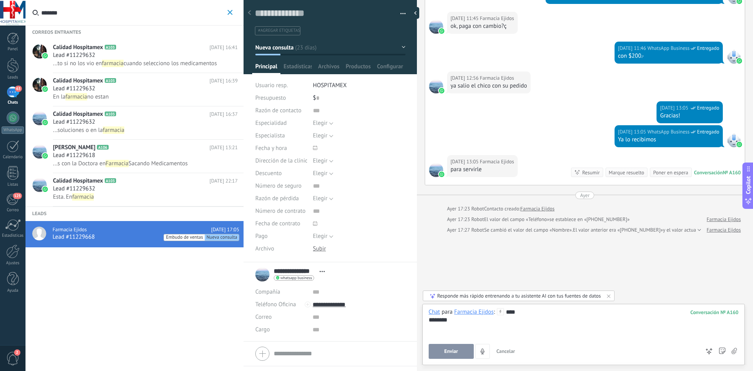
click at [433, 350] on button "Enviar" at bounding box center [451, 351] width 45 height 15
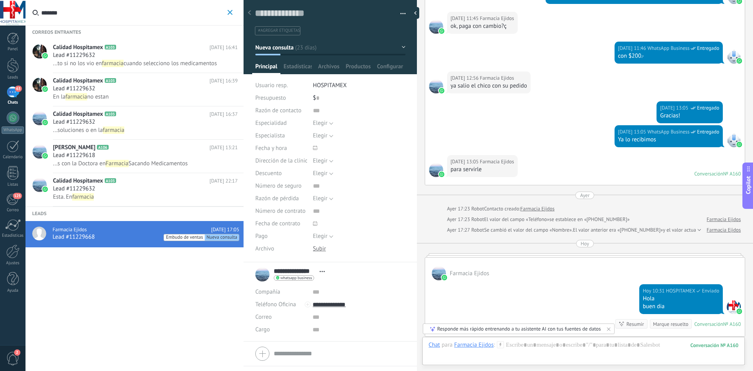
scroll to position [1042, 0]
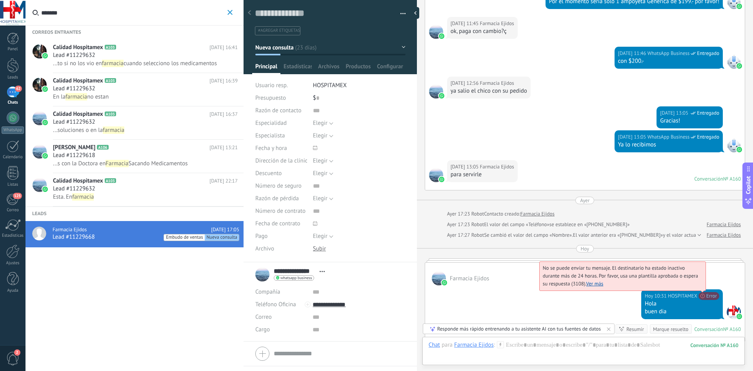
click at [698, 287] on span "No se puede enviar tu mensaje. El destinatario ha estado inactivo durante más d…" at bounding box center [620, 275] width 155 height 22
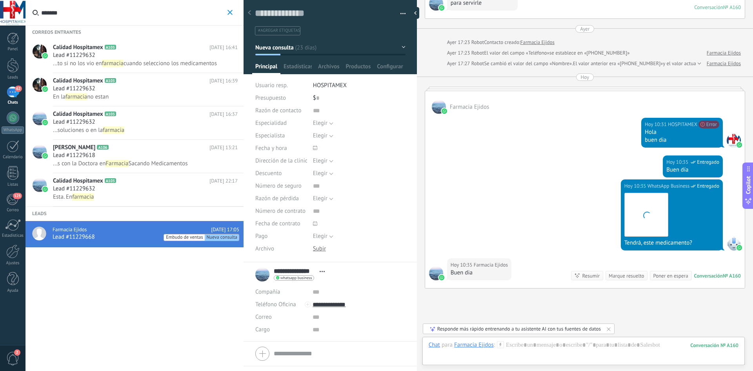
scroll to position [1268, 0]
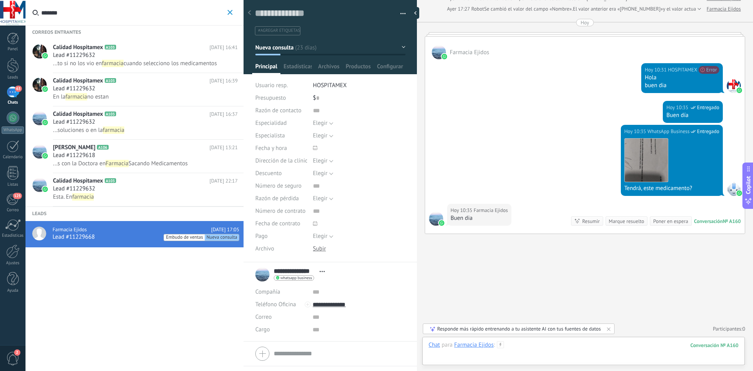
click at [519, 348] on div at bounding box center [584, 353] width 310 height 24
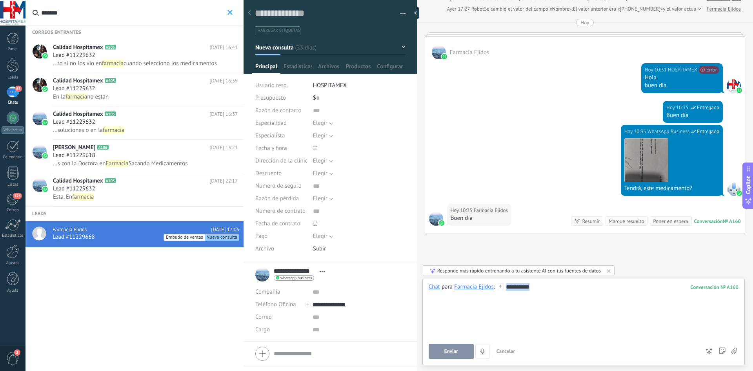
drag, startPoint x: 507, startPoint y: 287, endPoint x: 560, endPoint y: 290, distance: 53.1
click at [560, 290] on div "**********" at bounding box center [584, 310] width 310 height 55
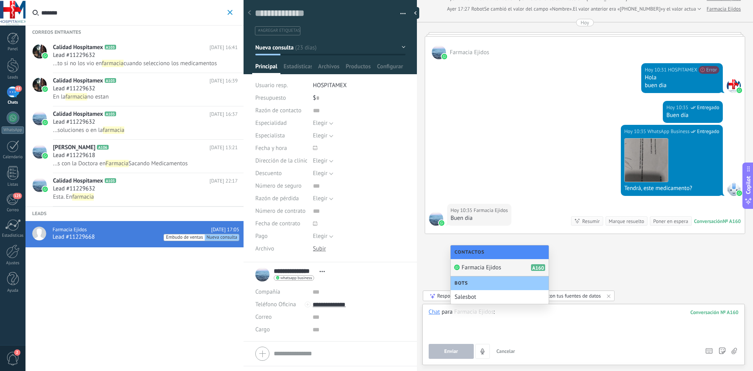
click at [145, 15] on input "*******" at bounding box center [133, 12] width 184 height 25
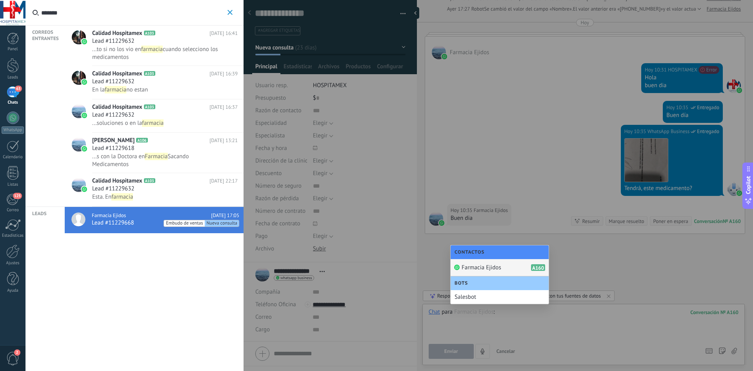
click at [62, 13] on input "*******" at bounding box center [133, 12] width 184 height 25
click at [518, 322] on div at bounding box center [376, 185] width 753 height 371
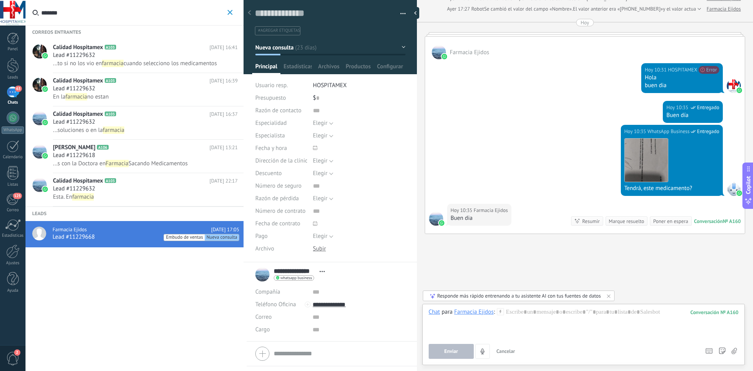
click at [125, 293] on div "correos entrantes Calidad Hospitamex A103 10.09.2025 16:41 Lead #11229632 ... t…" at bounding box center [134, 185] width 218 height 371
click at [231, 15] on span "button" at bounding box center [229, 13] width 5 height 6
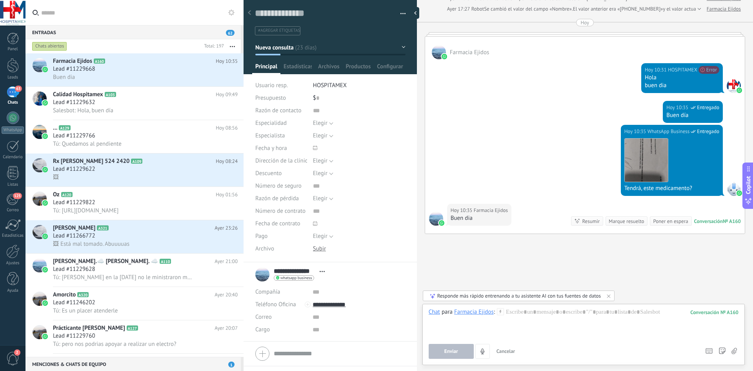
click at [61, 16] on input "*******" at bounding box center [139, 12] width 196 height 25
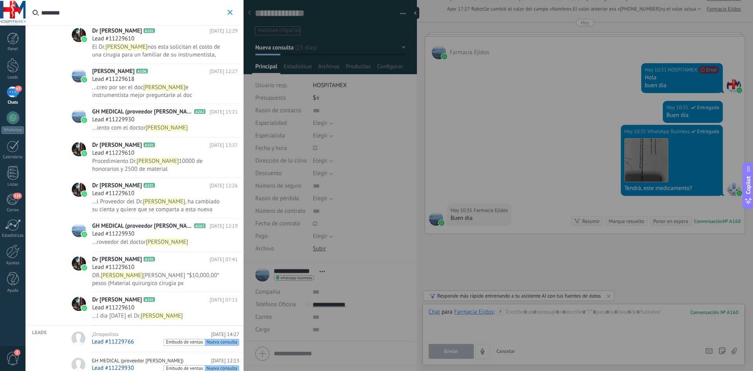
scroll to position [291, 0]
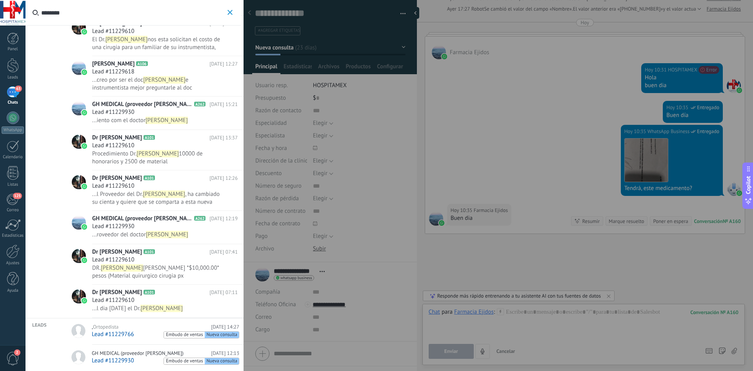
type input "********"
click at [111, 325] on span "Ortopedista" at bounding box center [105, 326] width 25 height 7
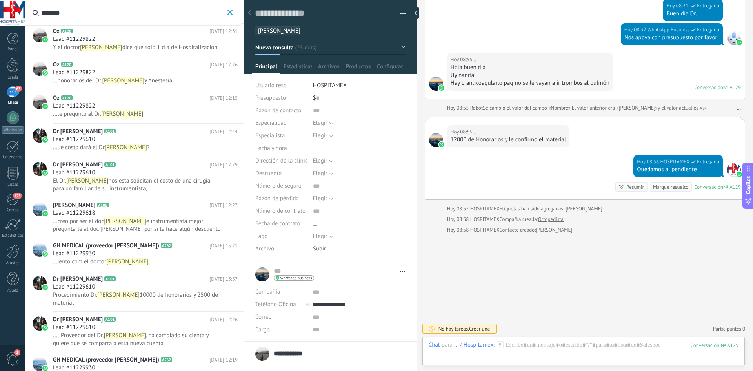
scroll to position [8, 0]
click at [281, 32] on span "[PERSON_NAME]" at bounding box center [279, 30] width 42 height 7
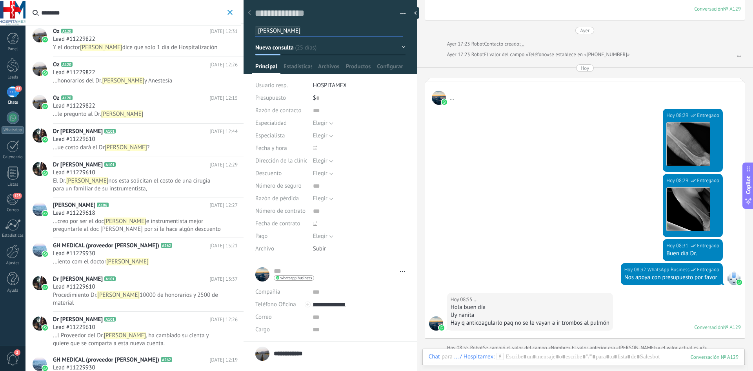
scroll to position [2365, 0]
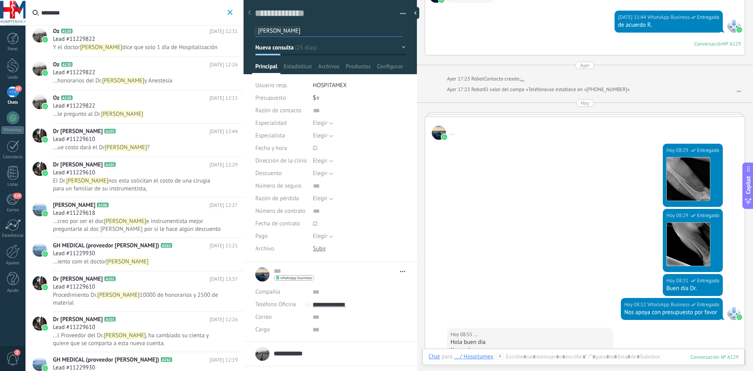
click at [712, 160] on div "Descargar" at bounding box center [692, 179] width 53 height 44
click at [704, 258] on link "Descargar" at bounding box center [688, 244] width 44 height 44
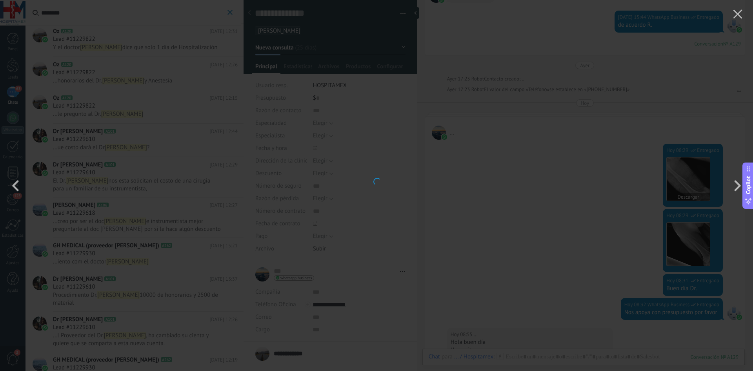
drag, startPoint x: 677, startPoint y: 133, endPoint x: 673, endPoint y: 199, distance: 66.0
click at [678, 133] on div "2 de 2" at bounding box center [376, 185] width 753 height 371
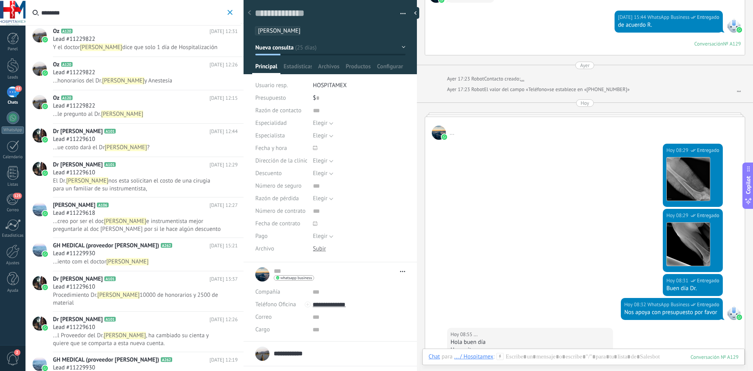
click at [712, 187] on div "Descargar" at bounding box center [692, 179] width 53 height 44
click at [688, 174] on img at bounding box center [688, 178] width 43 height 43
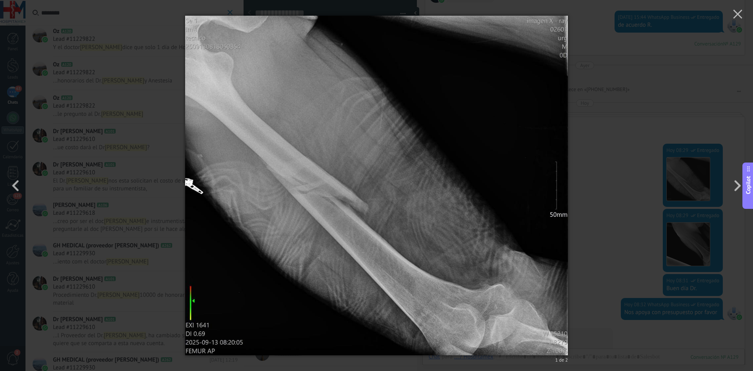
click at [742, 188] on button "Copilot" at bounding box center [747, 185] width 11 height 46
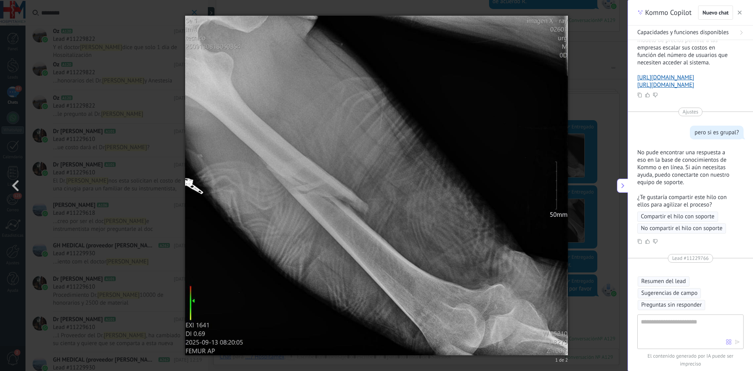
type textarea "***"
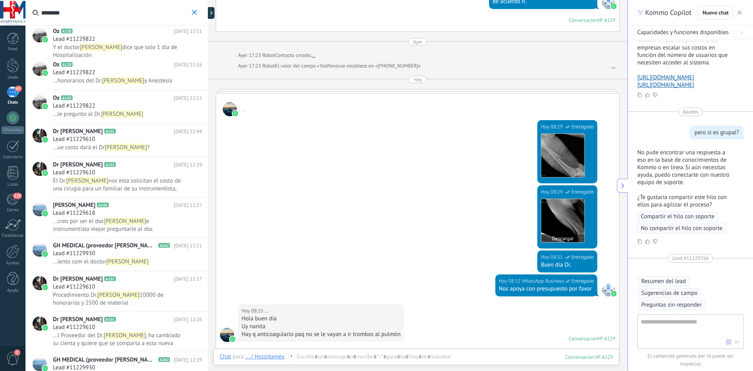
click at [566, 220] on img at bounding box center [562, 220] width 43 height 43
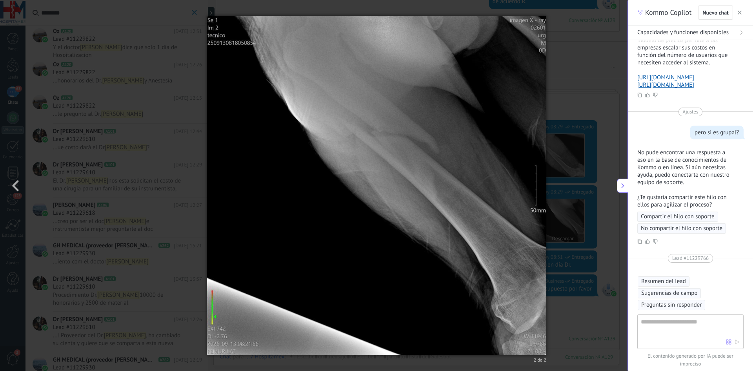
click at [566, 220] on div "2 de 2" at bounding box center [376, 185] width 753 height 371
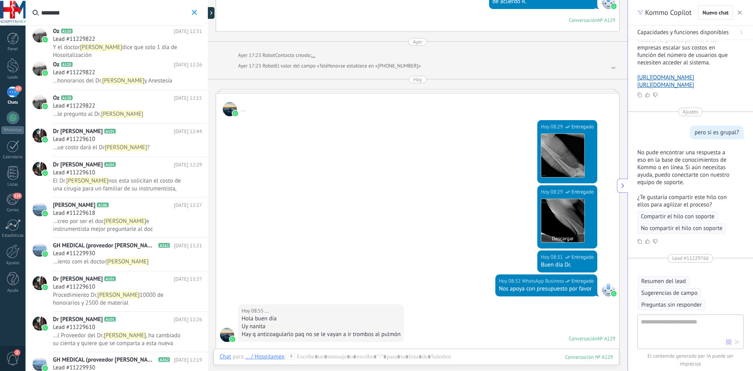
click at [562, 217] on img at bounding box center [562, 220] width 43 height 43
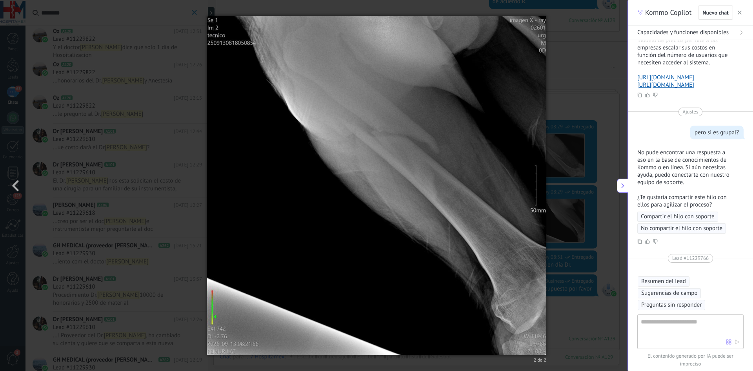
click at [429, 193] on img at bounding box center [376, 185] width 339 height 371
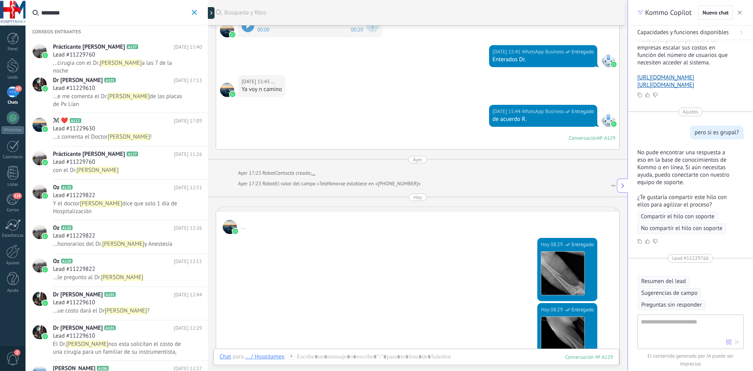
scroll to position [0, 0]
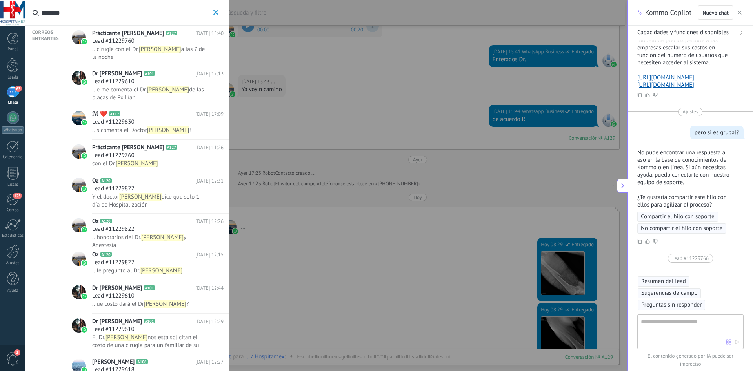
click at [96, 18] on input "********" at bounding box center [126, 12] width 170 height 25
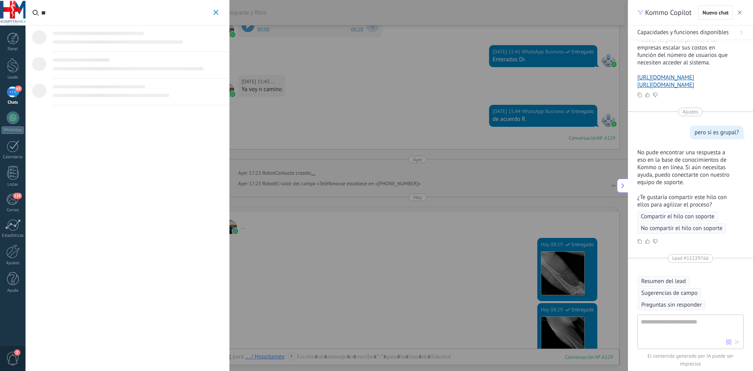
type input "*"
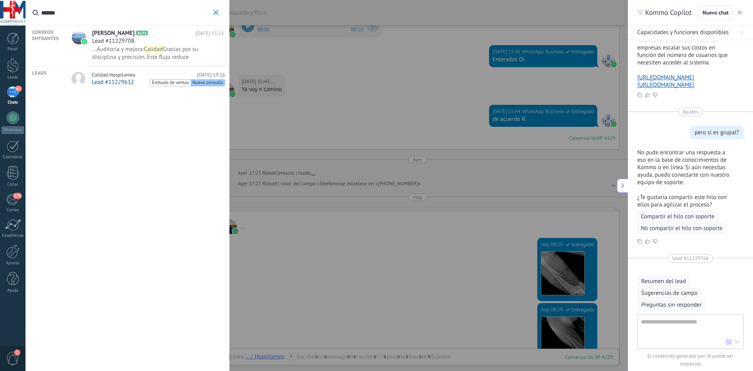
type input "******"
click at [133, 42] on span "Lead #11229708" at bounding box center [113, 41] width 42 height 8
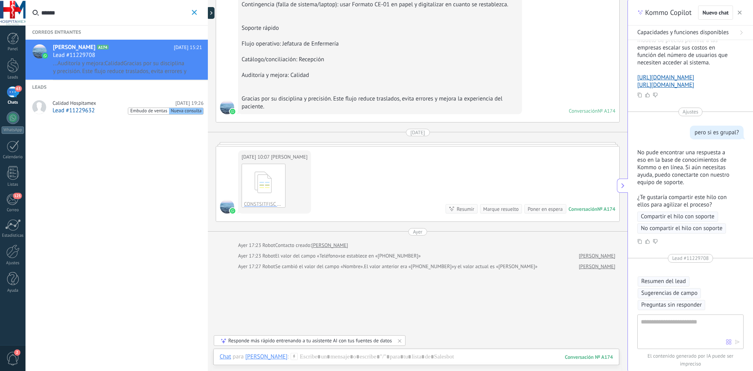
scroll to position [3514, 0]
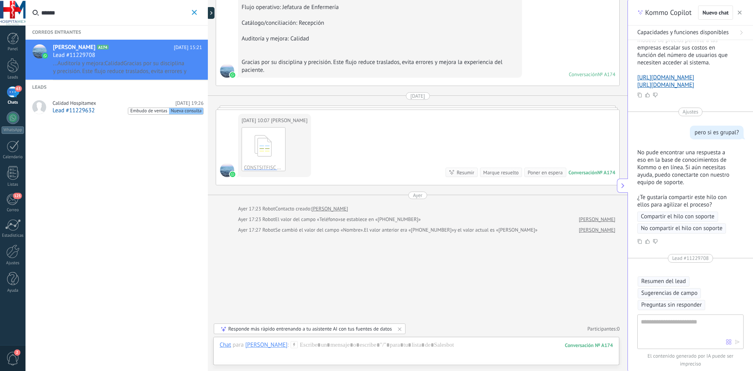
click at [64, 16] on input "******" at bounding box center [115, 12] width 149 height 25
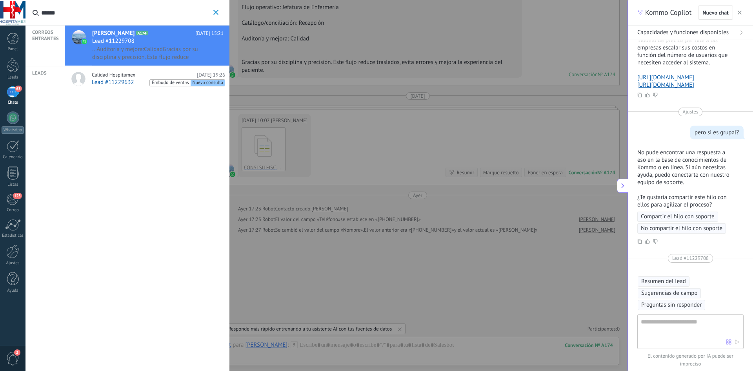
click at [109, 77] on span "Calidad Hospitamex" at bounding box center [114, 75] width 44 height 6
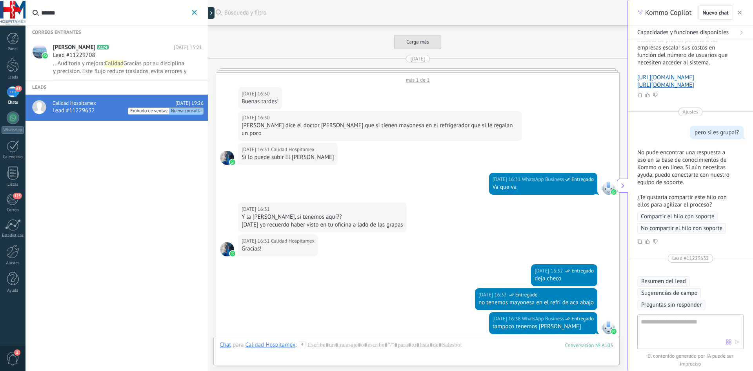
scroll to position [1723, 0]
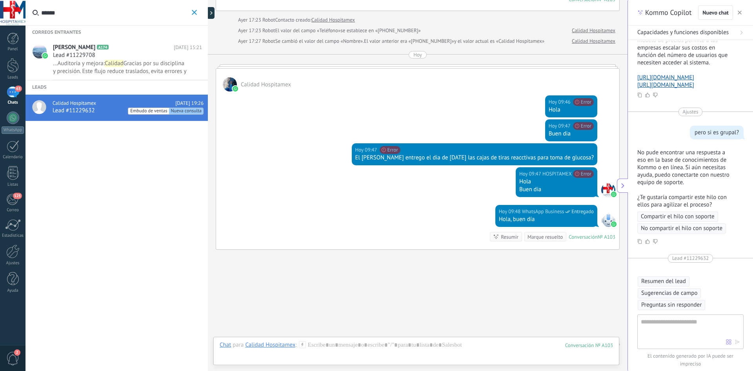
click at [575, 211] on div "Hoy 09:48 WhatsApp Business Entregado Hola, buen día" at bounding box center [546, 216] width 102 height 22
click at [89, 56] on span "Lead #11229708" at bounding box center [74, 55] width 42 height 8
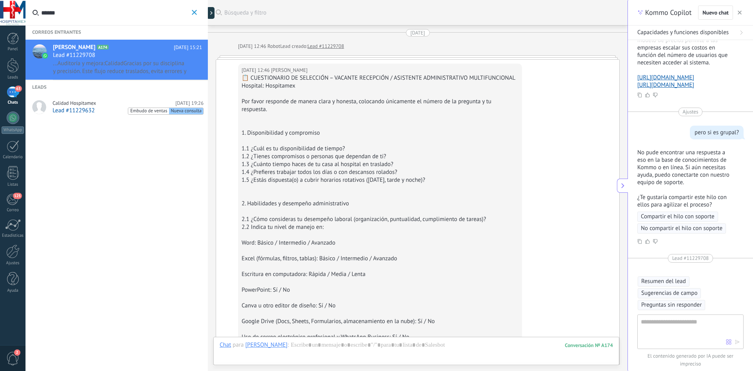
scroll to position [3180, 0]
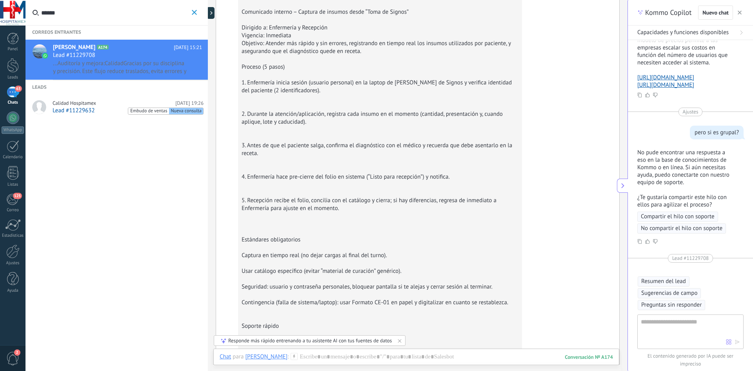
click at [196, 15] on icon "button" at bounding box center [194, 12] width 5 height 5
drag, startPoint x: 196, startPoint y: 15, endPoint x: 196, endPoint y: 19, distance: 4.7
click at [0, 0] on use at bounding box center [0, 0] width 0 height 0
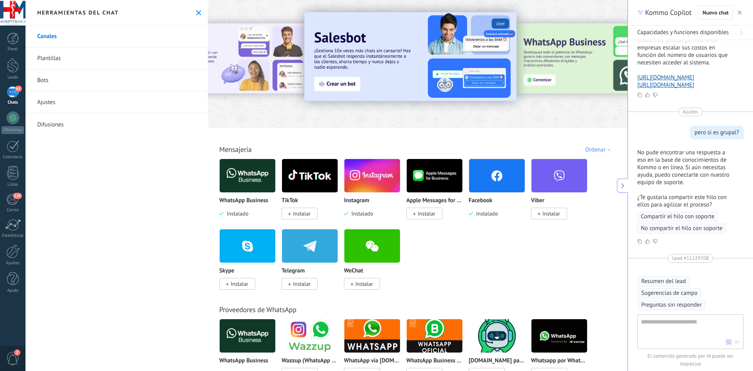
click at [13, 104] on div "Chats" at bounding box center [13, 102] width 23 height 5
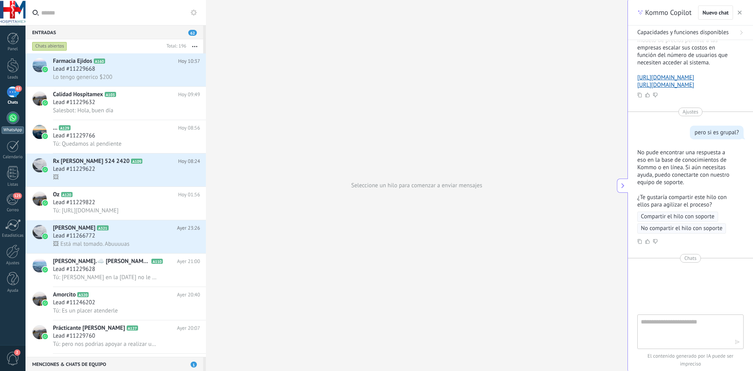
click at [16, 120] on div at bounding box center [13, 117] width 13 height 13
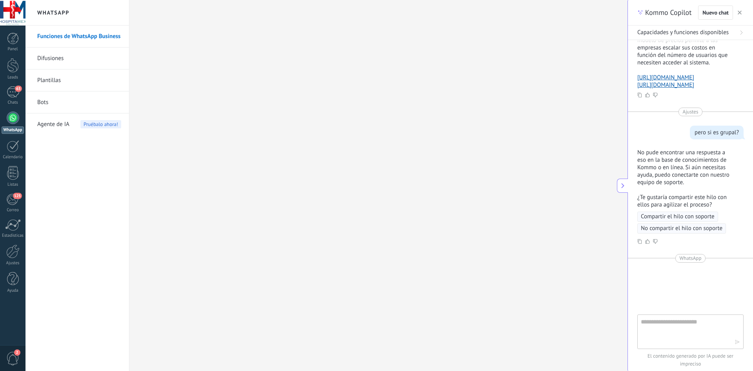
click at [14, 117] on div at bounding box center [13, 117] width 13 height 13
click at [16, 91] on span "63" at bounding box center [18, 89] width 7 height 6
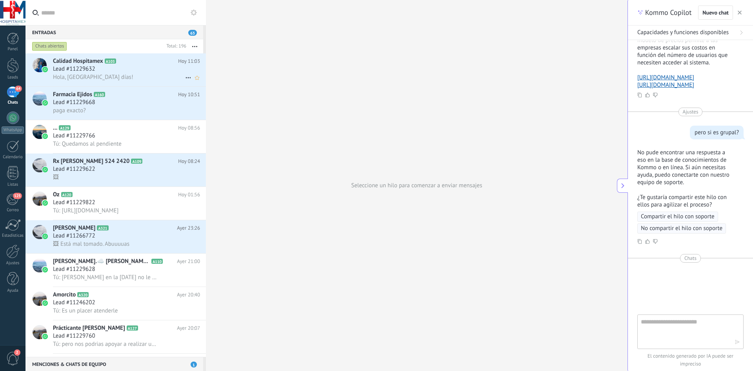
click at [115, 69] on div "Lead #11229632" at bounding box center [126, 69] width 147 height 8
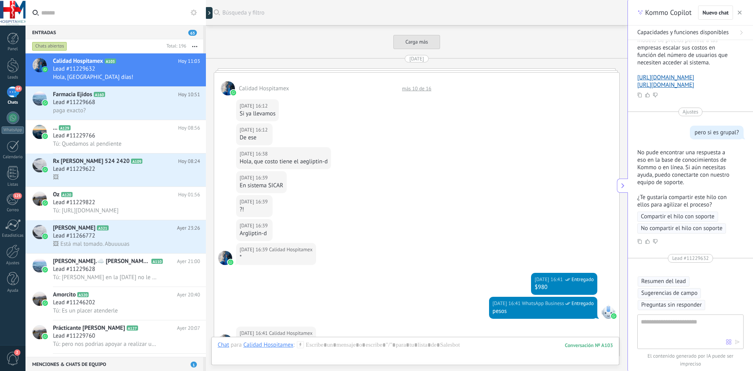
scroll to position [1081, 0]
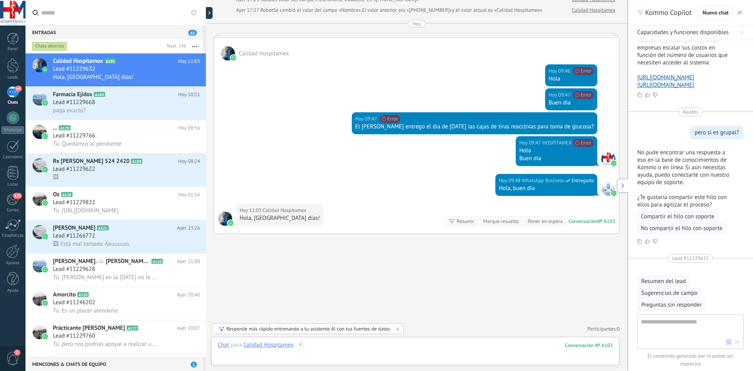
click at [346, 345] on div at bounding box center [415, 353] width 395 height 24
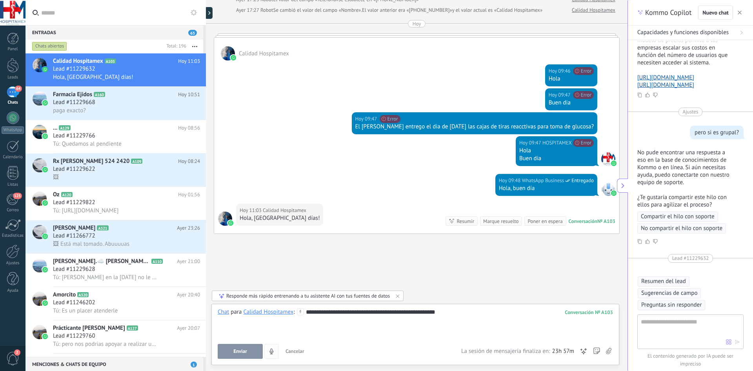
click at [244, 353] on span "Enviar" at bounding box center [240, 350] width 14 height 5
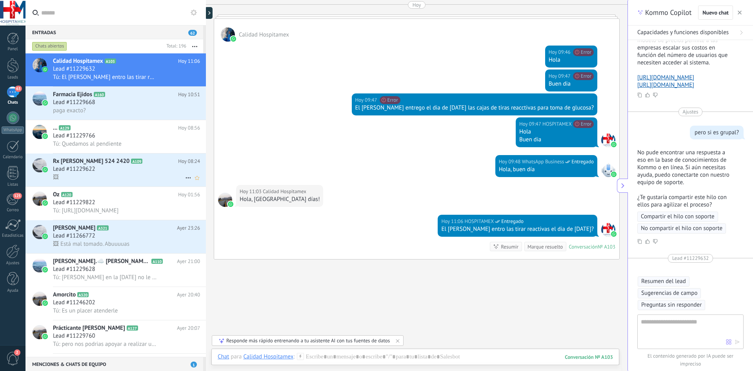
scroll to position [1086, 0]
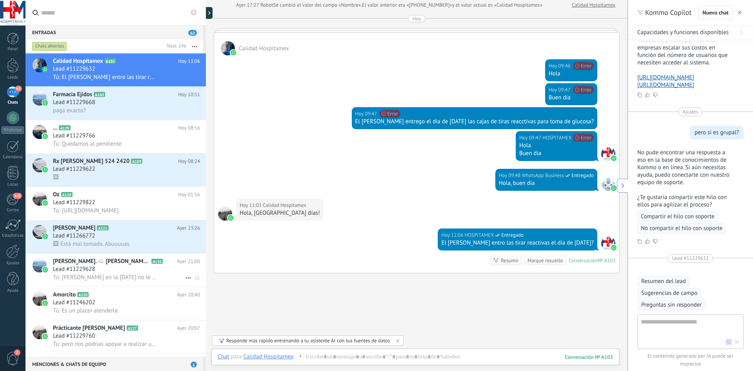
click at [134, 278] on span "Tú: [PERSON_NAME] en la [DATE] no le ministraron medicamentos al Px [PERSON_NAM…" at bounding box center [105, 276] width 104 height 7
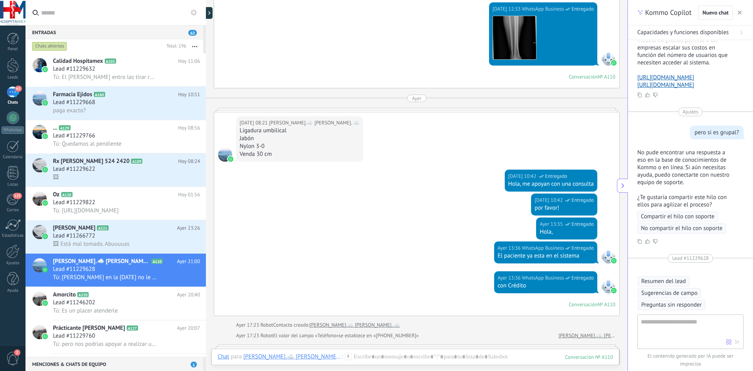
scroll to position [1302, 0]
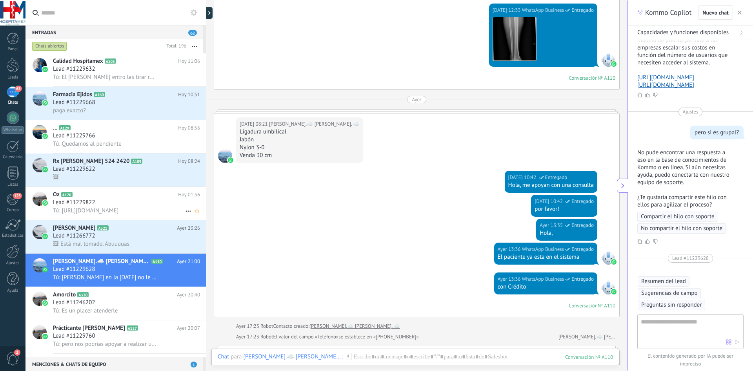
click at [106, 207] on span "Tú: [URL][DOMAIN_NAME]" at bounding box center [85, 210] width 65 height 7
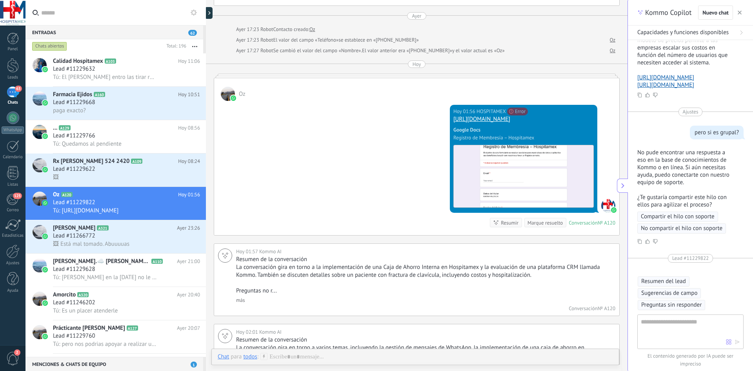
scroll to position [3237, 0]
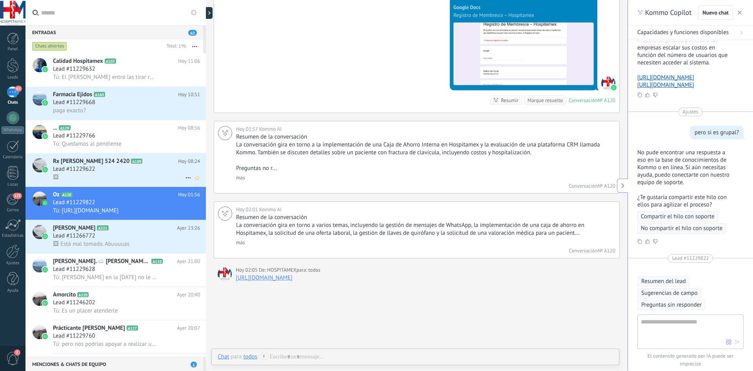
click at [137, 169] on div "Lead #11229622" at bounding box center [126, 169] width 147 height 8
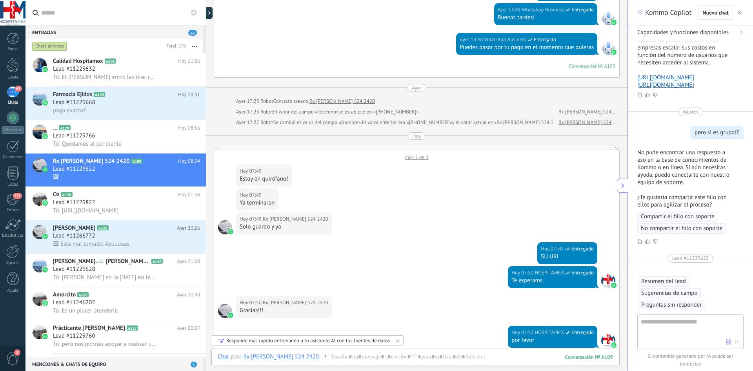
scroll to position [1374, 0]
click at [88, 143] on span "Tú: Quedamos al pendiente" at bounding box center [87, 143] width 69 height 7
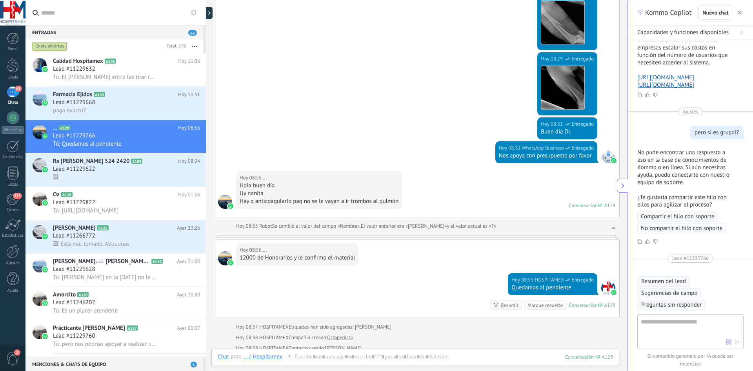
scroll to position [1112, 0]
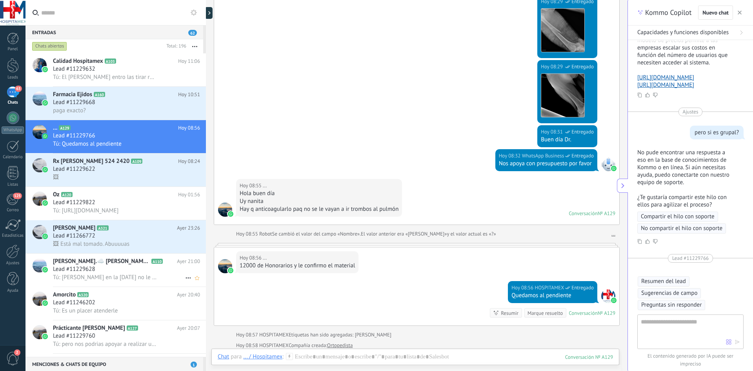
click at [130, 281] on div "Andreaa Trejo.☁️ Trejo. ☁️ A110 Ayer 21:00 Lead #11229628 Tú: Soy Osa en la mañ…" at bounding box center [129, 269] width 153 height 33
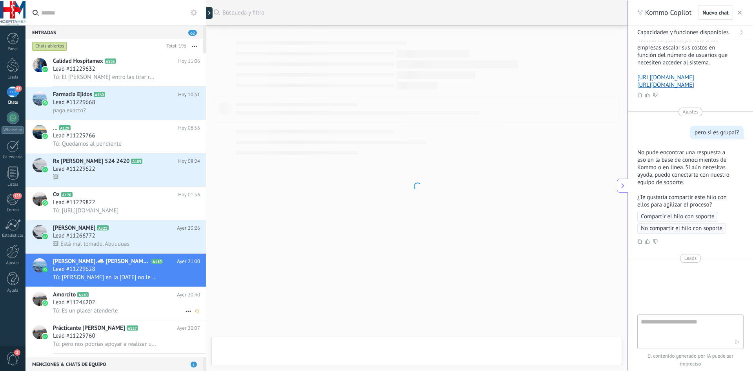
click at [125, 304] on div "Lead #11246202" at bounding box center [126, 302] width 147 height 8
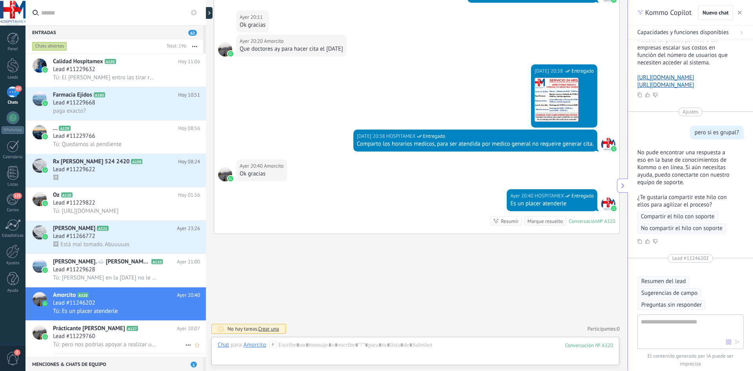
scroll to position [79, 0]
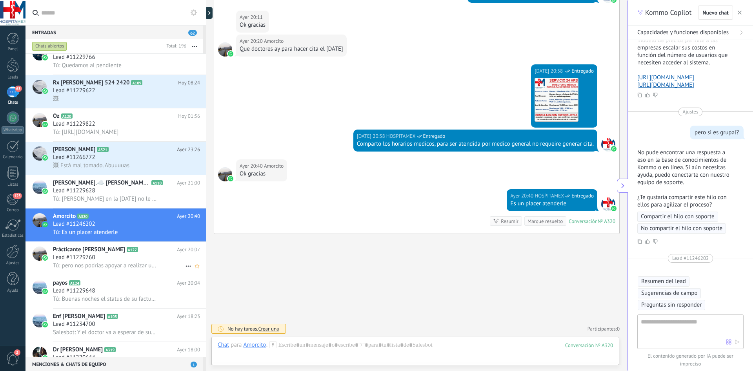
click at [101, 245] on div "Prácticante Alejandro Ortiz A127 Ayer 20:07 Lead #11229760 Tú: pero nos podrias…" at bounding box center [129, 258] width 153 height 33
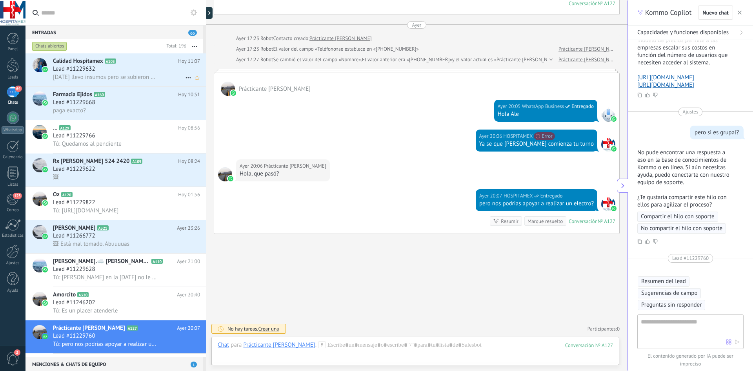
click at [124, 76] on span "Ayer llevo insumos pero se subieron la bolsa a quirófano, desconozco si ahí ven…" at bounding box center [105, 76] width 104 height 7
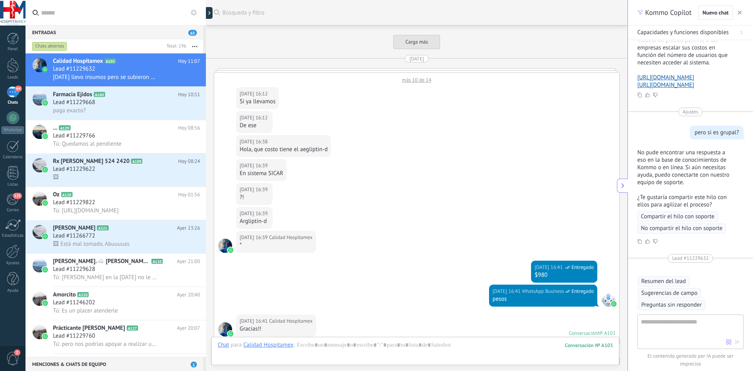
scroll to position [1146, 0]
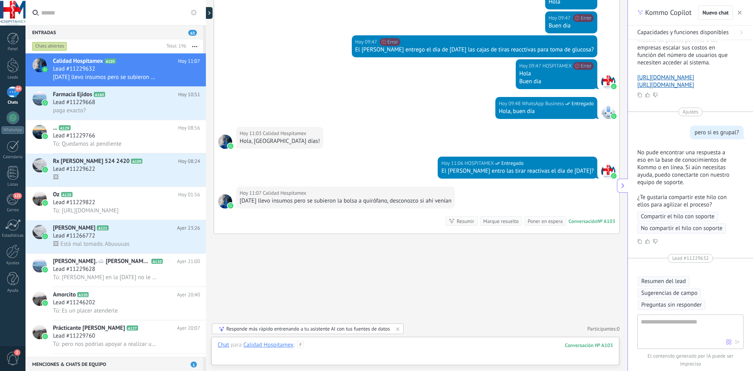
click at [323, 343] on div at bounding box center [415, 353] width 395 height 24
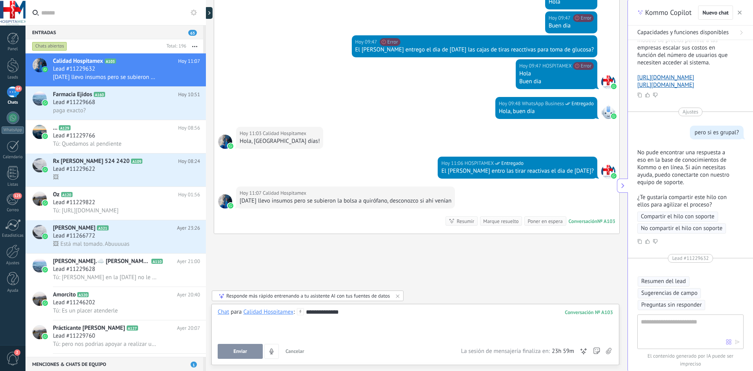
click at [245, 356] on button "Enviar" at bounding box center [240, 351] width 45 height 15
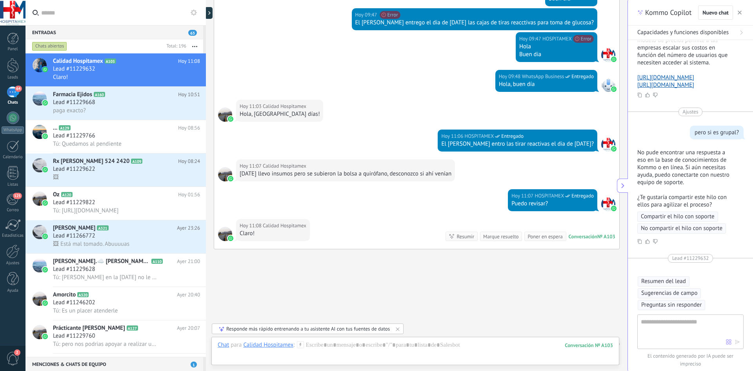
scroll to position [1188, 0]
